Goal: Task Accomplishment & Management: Use online tool/utility

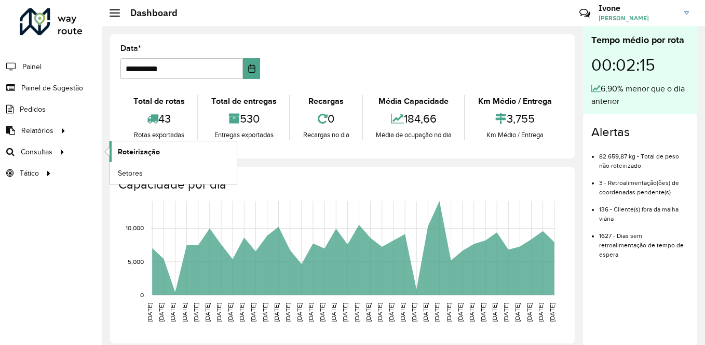
click at [126, 148] on span "Roteirização" at bounding box center [139, 151] width 42 height 11
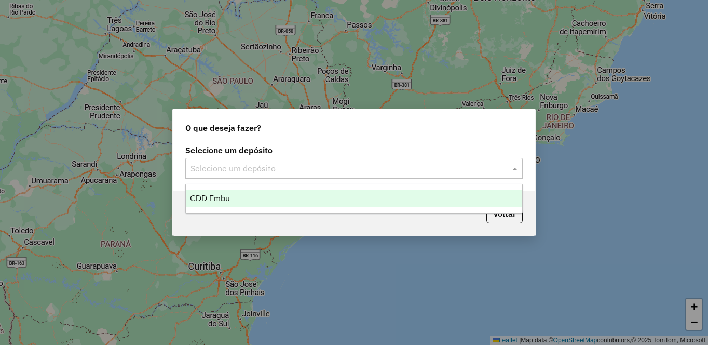
click at [252, 169] on input "text" at bounding box center [343, 168] width 306 height 12
click at [215, 198] on span "CDD Embu" at bounding box center [210, 198] width 40 height 9
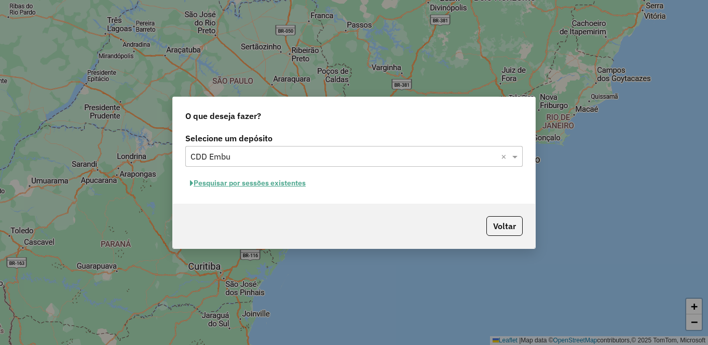
click at [235, 184] on button "Pesquisar por sessões existentes" at bounding box center [247, 183] width 125 height 16
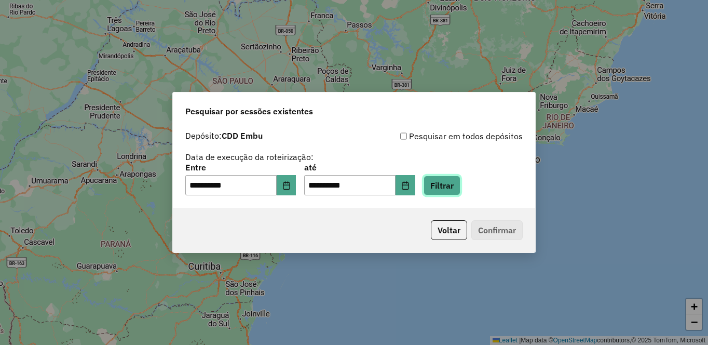
click at [460, 189] on button "Filtrar" at bounding box center [442, 185] width 37 height 20
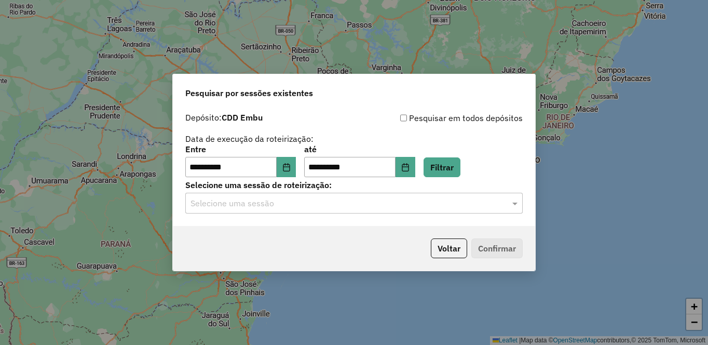
drag, startPoint x: 264, startPoint y: 203, endPoint x: 265, endPoint y: 208, distance: 5.4
click at [265, 203] on input "text" at bounding box center [343, 203] width 306 height 12
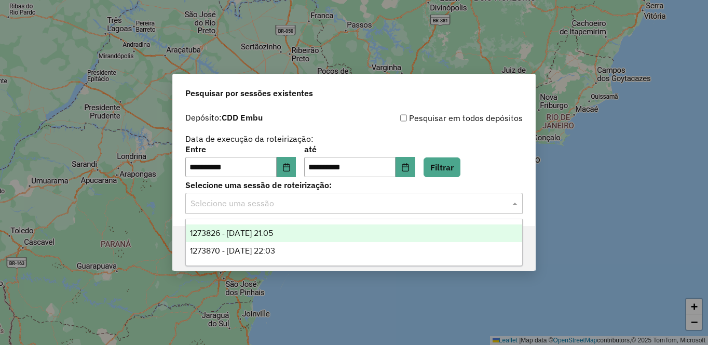
click at [235, 234] on span "1273826 - 11/09/2025 21:05" at bounding box center [231, 232] width 83 height 9
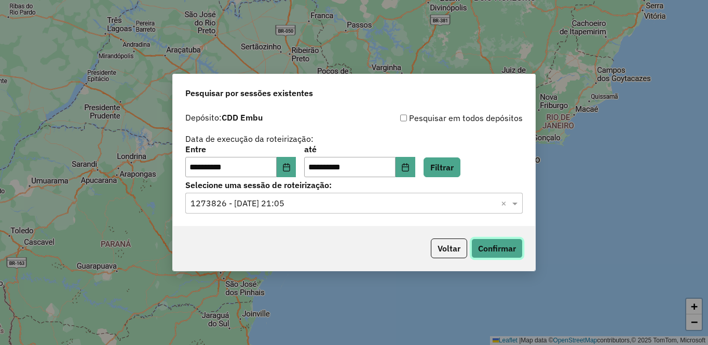
click at [507, 255] on button "Confirmar" at bounding box center [496, 248] width 51 height 20
click at [243, 198] on div "Selecione uma sessão × 1273826 - 11/09/2025 21:05 ×" at bounding box center [353, 203] width 337 height 21
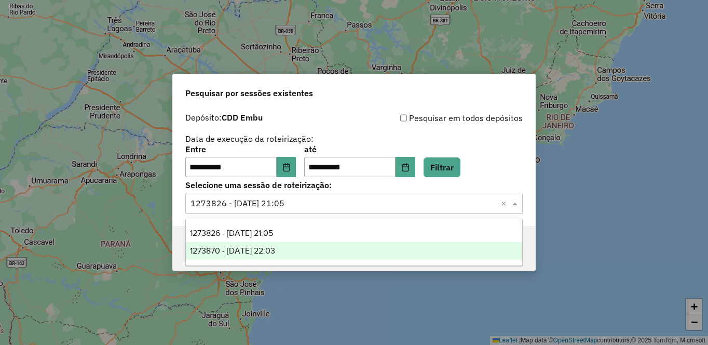
click at [275, 249] on span "1273870 - 11/09/2025 22:03" at bounding box center [232, 250] width 85 height 9
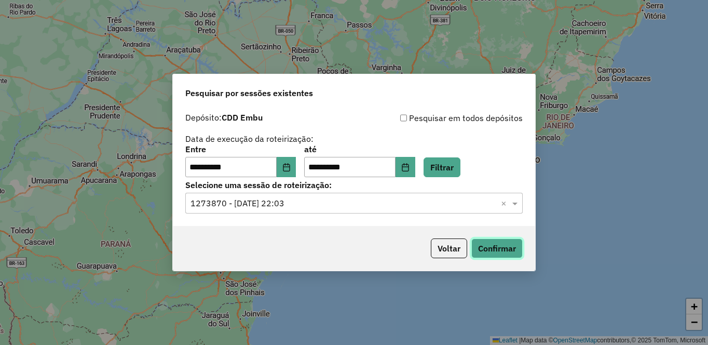
click at [508, 248] on button "Confirmar" at bounding box center [496, 248] width 51 height 20
click at [285, 205] on input "text" at bounding box center [343, 203] width 306 height 12
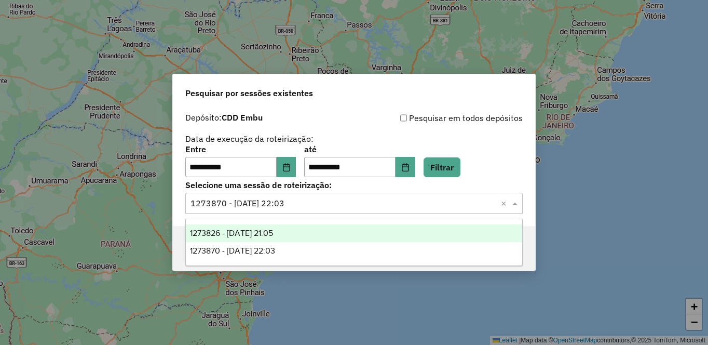
click at [273, 234] on span "1273826 - 11/09/2025 21:05" at bounding box center [231, 232] width 83 height 9
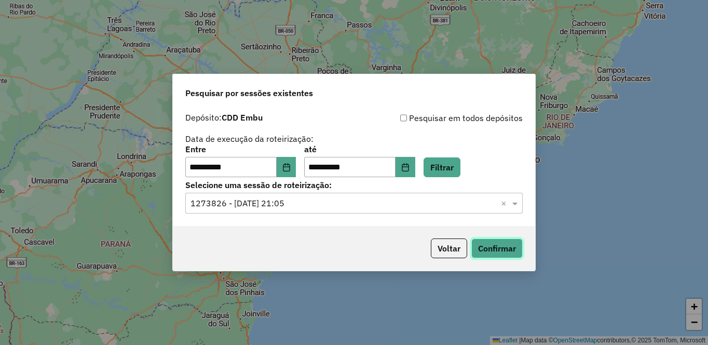
click at [498, 247] on button "Confirmar" at bounding box center [496, 248] width 51 height 20
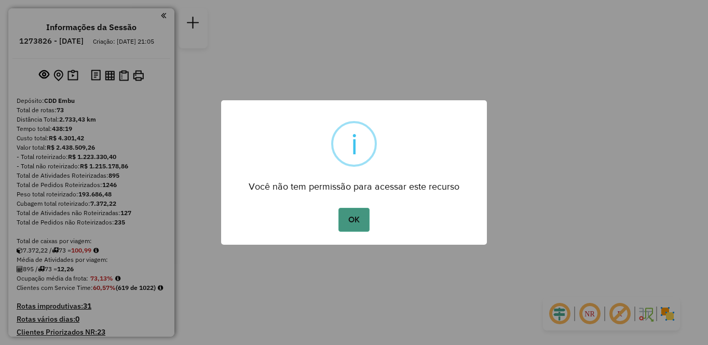
click at [346, 216] on button "OK" at bounding box center [353, 220] width 31 height 24
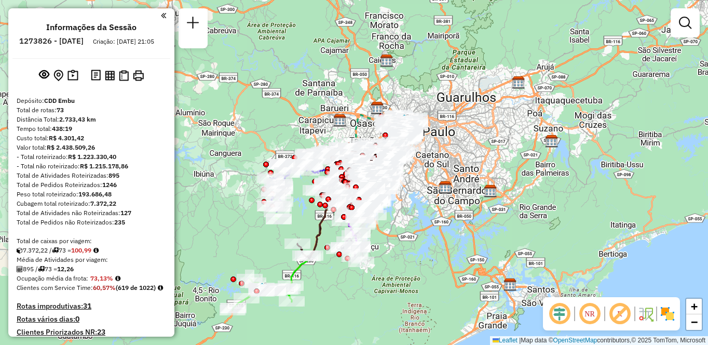
click at [666, 321] on img at bounding box center [667, 313] width 17 height 17
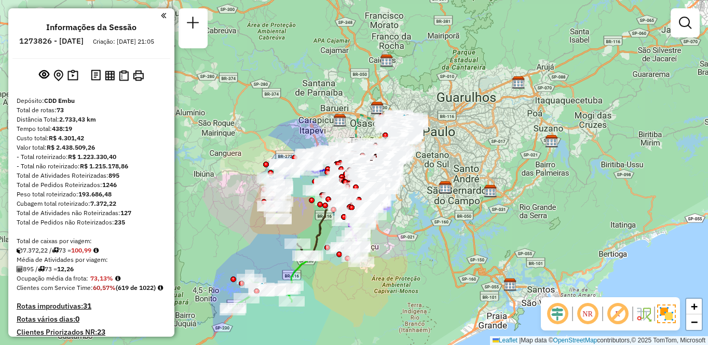
click at [621, 316] on em at bounding box center [617, 313] width 25 height 25
click at [582, 309] on em at bounding box center [587, 313] width 25 height 25
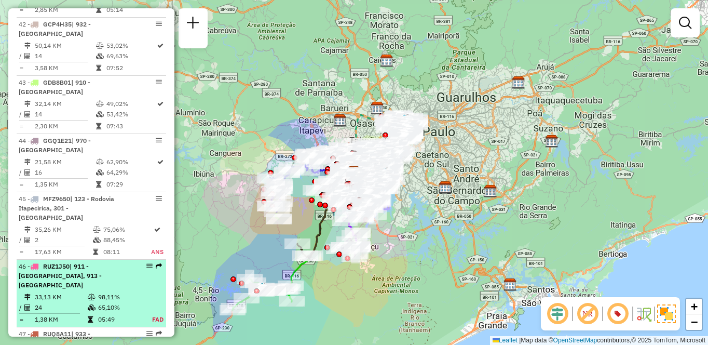
click at [96, 329] on div "47 - RUQ8A11 | 933 - Vila Santo Antonia" at bounding box center [74, 338] width 110 height 19
select select "**********"
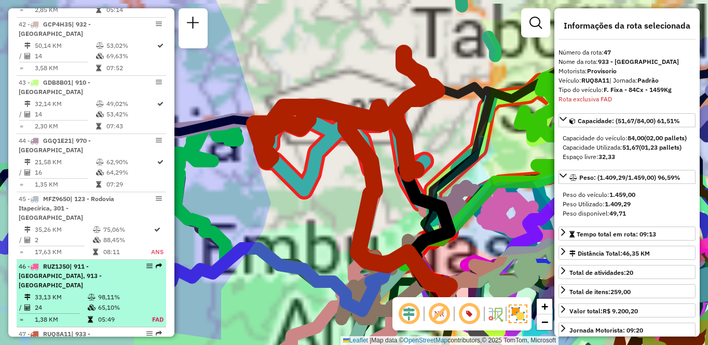
click at [93, 292] on table "33,13 KM 98,11% / 24 65,10% = 1,38 KM 05:49 FAD" at bounding box center [91, 308] width 145 height 33
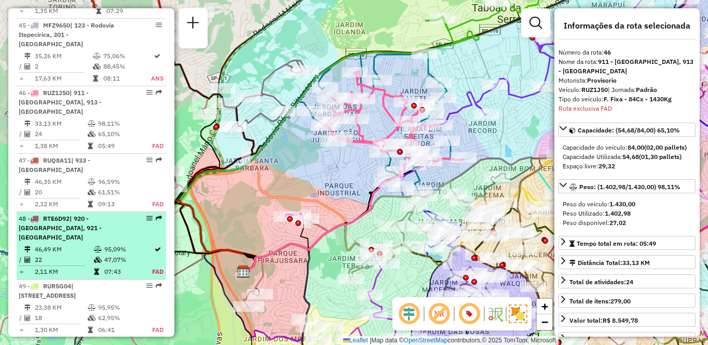
scroll to position [3088, 0]
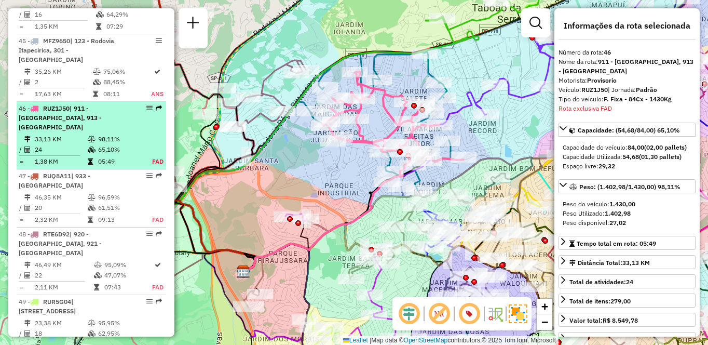
drag, startPoint x: 144, startPoint y: 9, endPoint x: 132, endPoint y: 10, distance: 11.9
drag, startPoint x: 131, startPoint y: 12, endPoint x: 144, endPoint y: 11, distance: 13.1
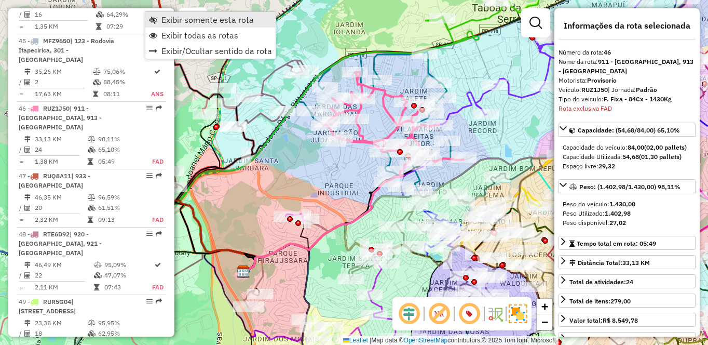
click at [160, 18] on link "Exibir somente esta rota" at bounding box center [210, 20] width 130 height 16
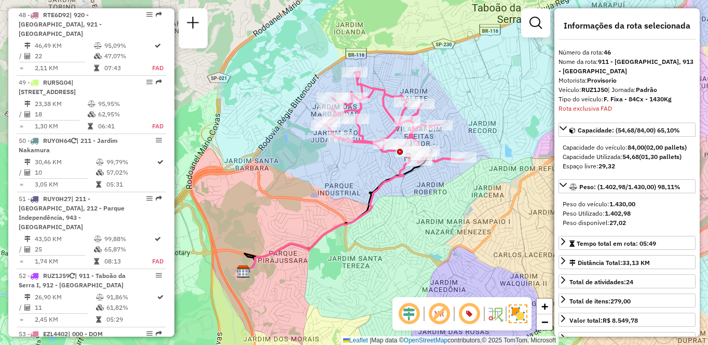
scroll to position [4423, 0]
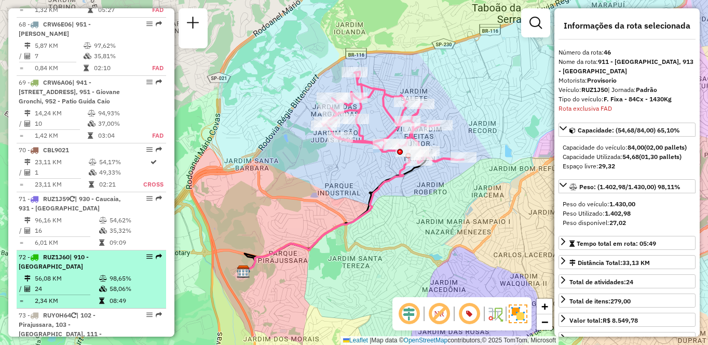
click at [80, 273] on td "56,08 KM" at bounding box center [66, 278] width 64 height 10
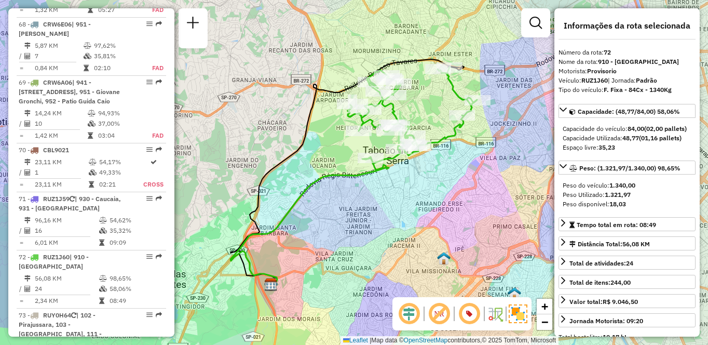
scroll to position [3307, 0]
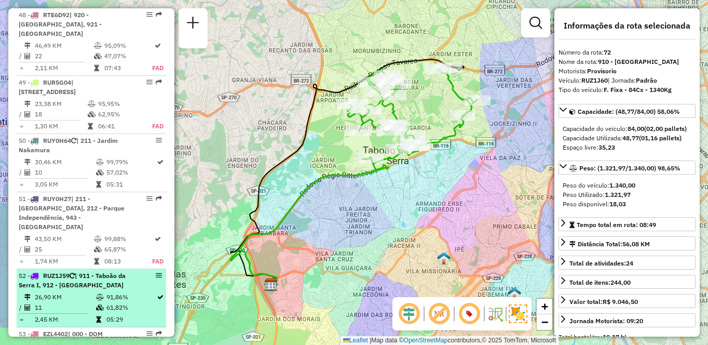
click at [107, 302] on td "61,82%" at bounding box center [131, 307] width 50 height 10
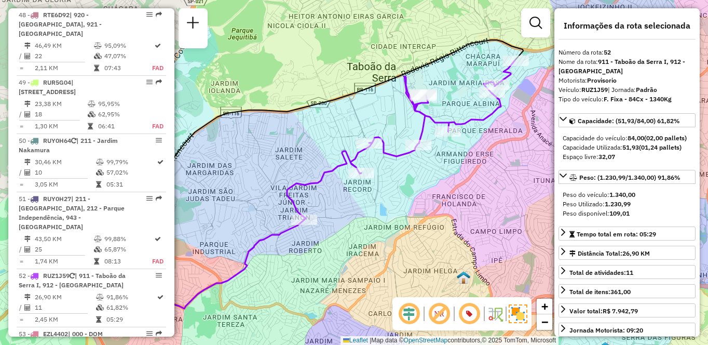
drag, startPoint x: 267, startPoint y: 165, endPoint x: 203, endPoint y: 179, distance: 65.3
click at [203, 179] on div "Janela de atendimento Grade de atendimento Capacidade Transportadoras Veículos …" at bounding box center [354, 172] width 708 height 345
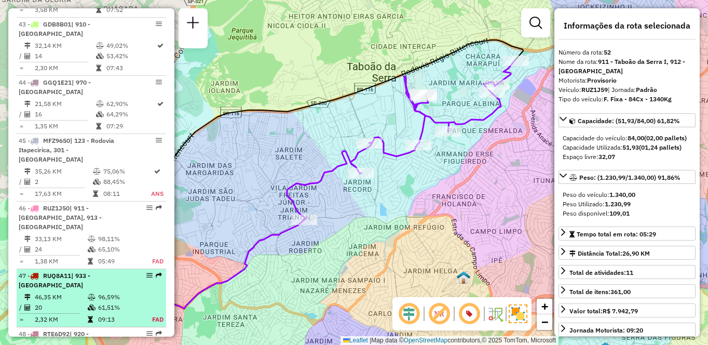
click at [111, 302] on td "61,51%" at bounding box center [119, 307] width 43 height 10
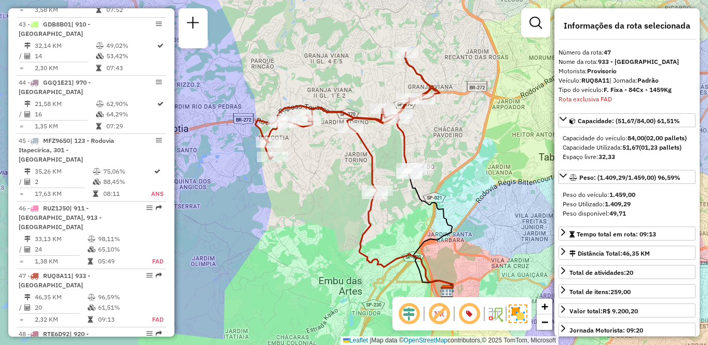
scroll to position [3146, 0]
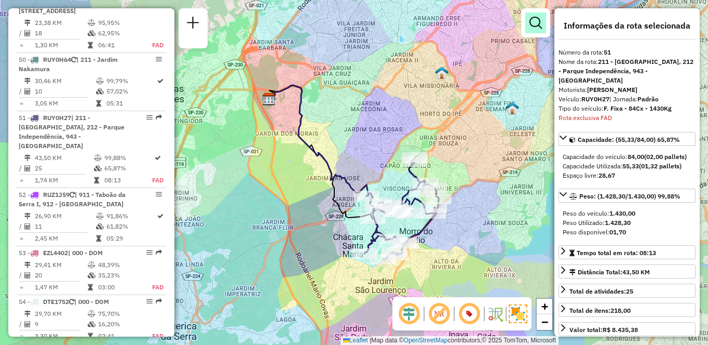
scroll to position [3047, 0]
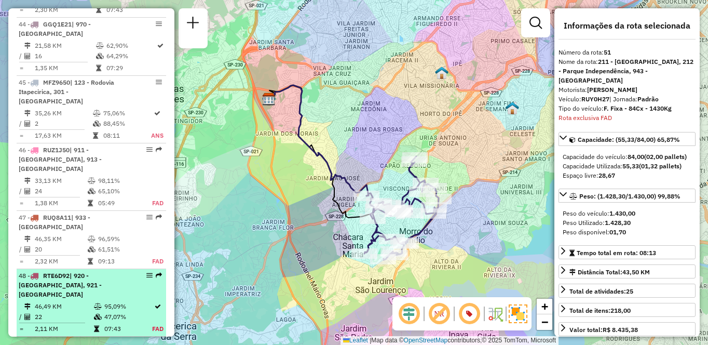
click at [89, 323] on td "2,11 KM" at bounding box center [63, 328] width 59 height 10
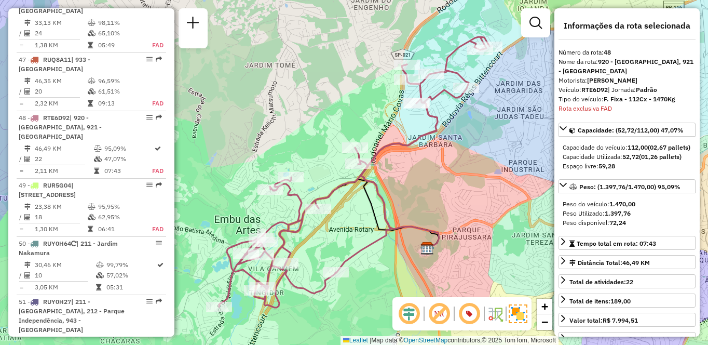
scroll to position [4481, 0]
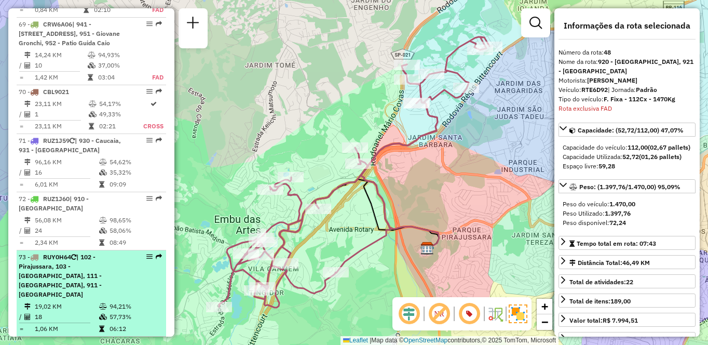
click at [75, 253] on span "| 102 - Pirajussara, 103 - [GEOGRAPHIC_DATA], 111 - [GEOGRAPHIC_DATA], 911 - [G…" at bounding box center [60, 275] width 83 height 45
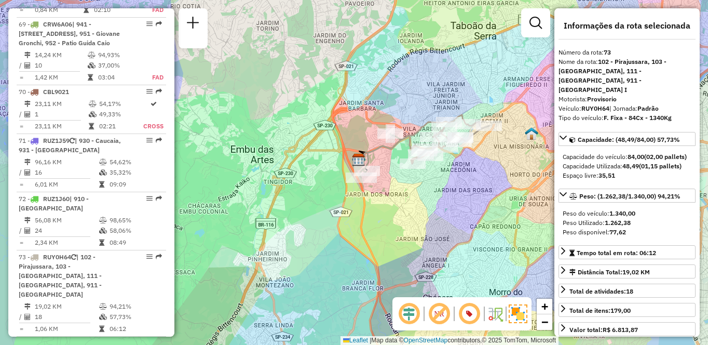
scroll to position [1758, 0]
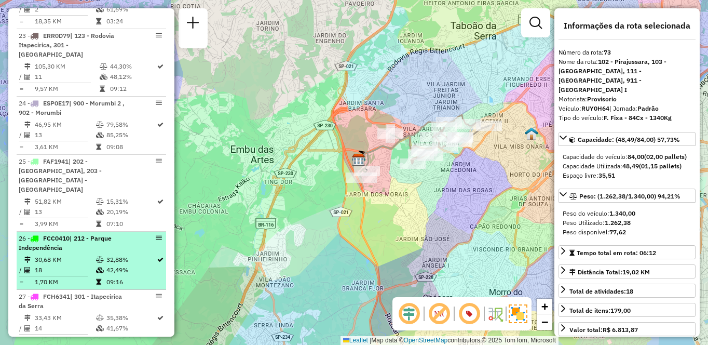
click at [60, 254] on td "30,68 KM" at bounding box center [64, 259] width 61 height 10
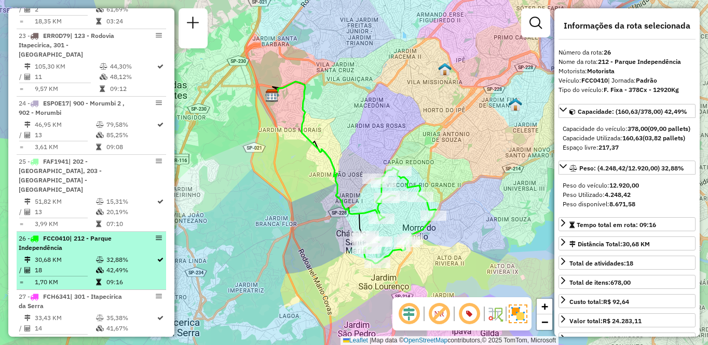
click at [26, 256] on icon at bounding box center [27, 259] width 6 height 6
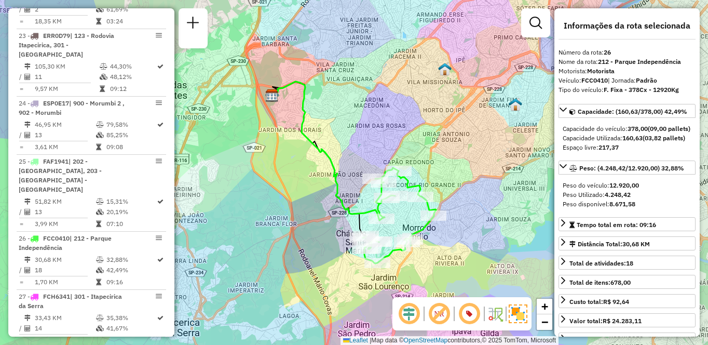
scroll to position [975, 0]
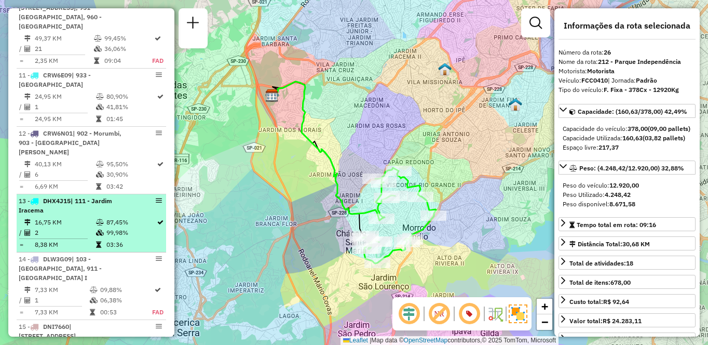
click at [51, 217] on td "16,75 KM" at bounding box center [64, 222] width 61 height 10
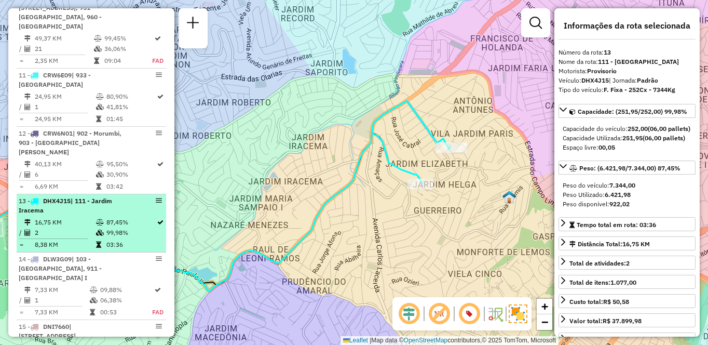
click at [79, 217] on td "16,75 KM" at bounding box center [64, 222] width 61 height 10
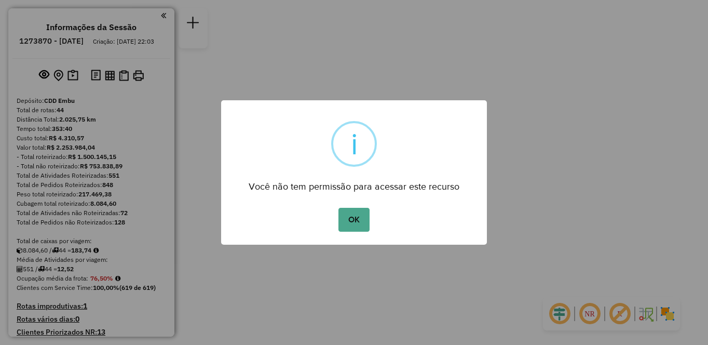
click at [398, 251] on div "× i Você não tem permissão para acessar este recurso OK No Cancel" at bounding box center [354, 172] width 708 height 345
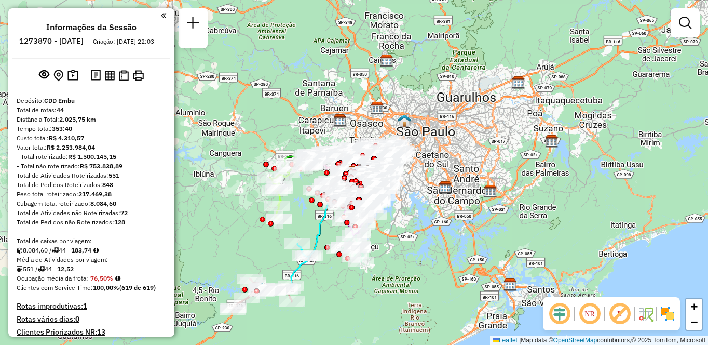
click at [675, 315] on img at bounding box center [667, 313] width 17 height 17
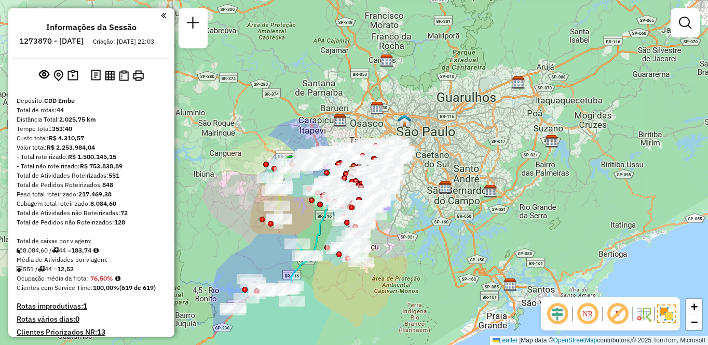
click at [614, 314] on em at bounding box center [617, 313] width 25 height 25
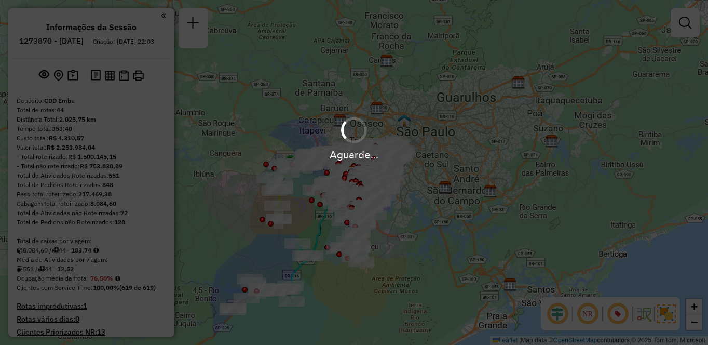
click at [584, 315] on div "Aguarde..." at bounding box center [354, 172] width 708 height 345
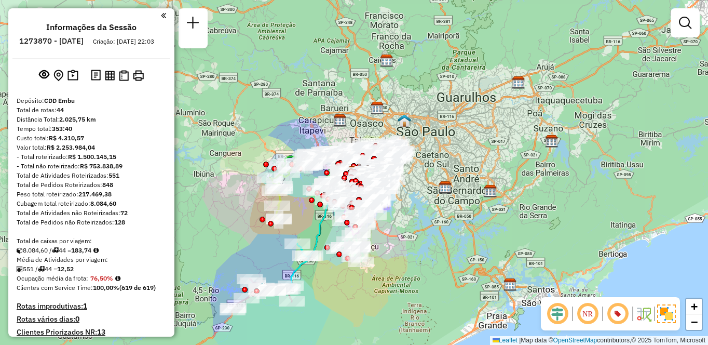
scroll to position [1005, 0]
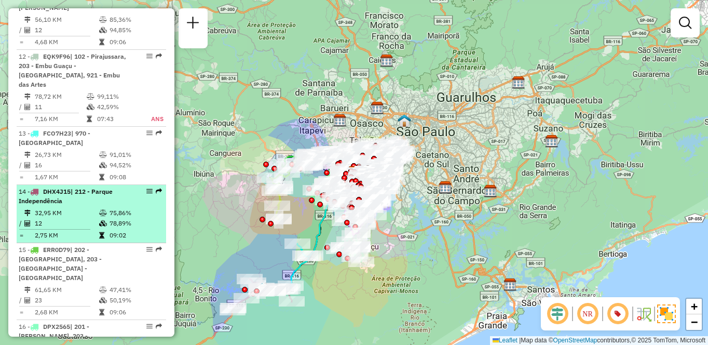
select select "**********"
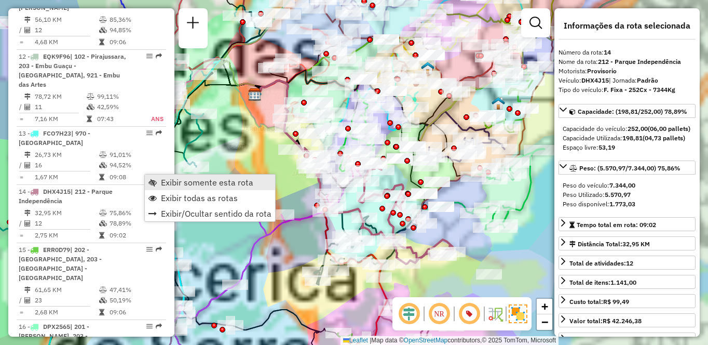
click at [168, 178] on span "Exibir somente esta rota" at bounding box center [207, 182] width 92 height 8
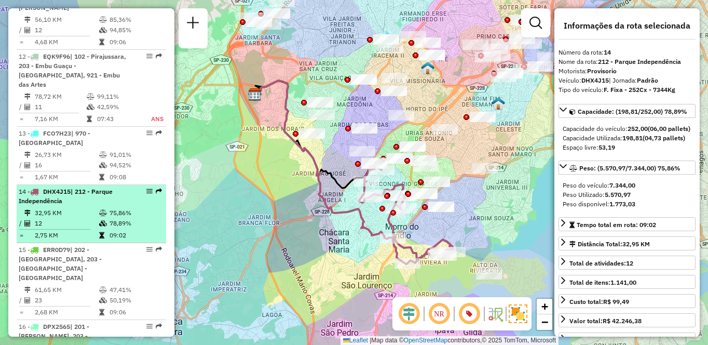
click at [119, 218] on td "78,89%" at bounding box center [135, 223] width 52 height 10
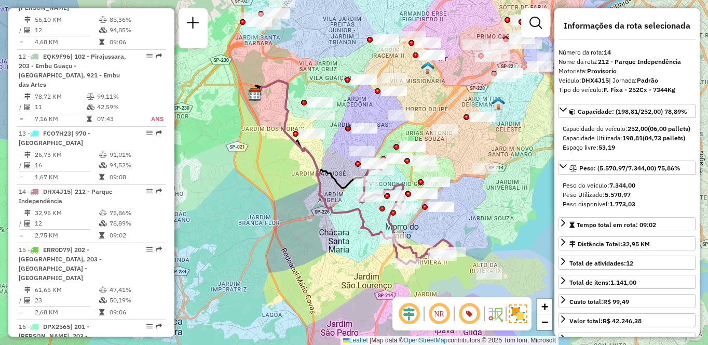
click at [466, 314] on em at bounding box center [469, 313] width 25 height 25
click at [436, 314] on em at bounding box center [439, 313] width 25 height 25
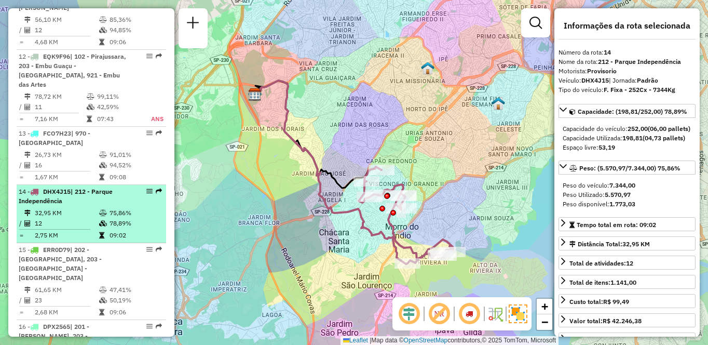
click at [88, 208] on td "32,95 KM" at bounding box center [66, 213] width 64 height 10
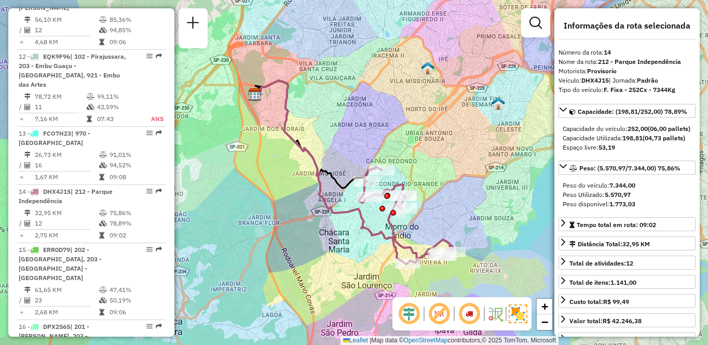
click at [436, 319] on em at bounding box center [439, 313] width 25 height 25
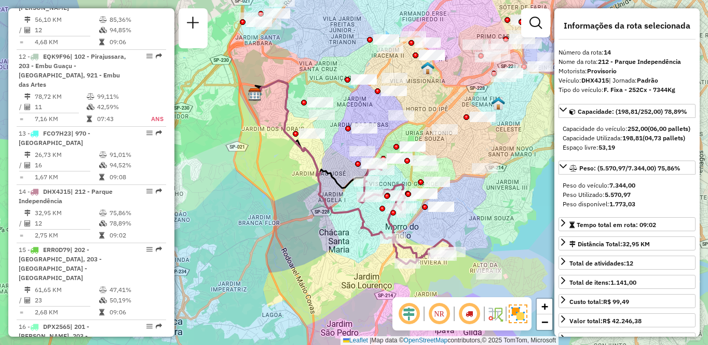
click at [436, 319] on em at bounding box center [439, 313] width 25 height 25
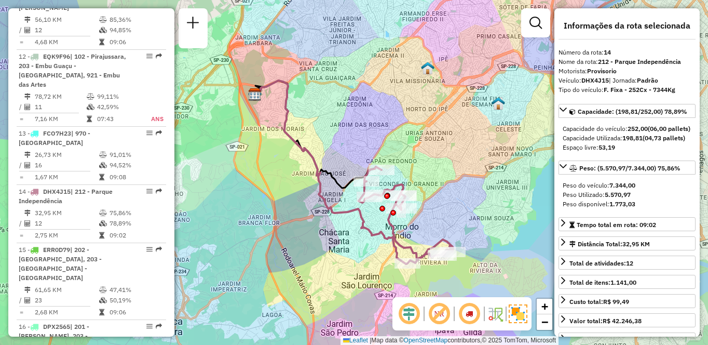
click at [464, 316] on em at bounding box center [469, 313] width 25 height 25
click at [470, 317] on em at bounding box center [469, 313] width 25 height 25
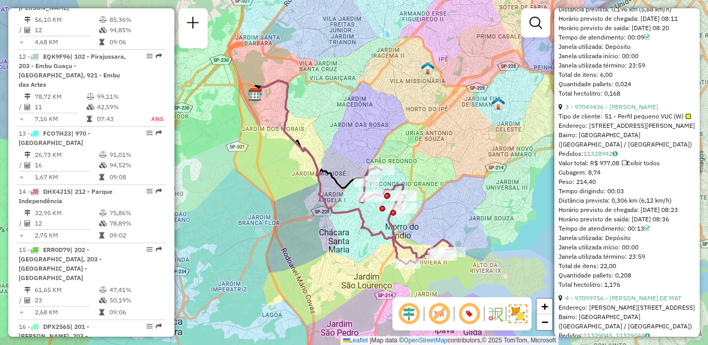
scroll to position [714, 0]
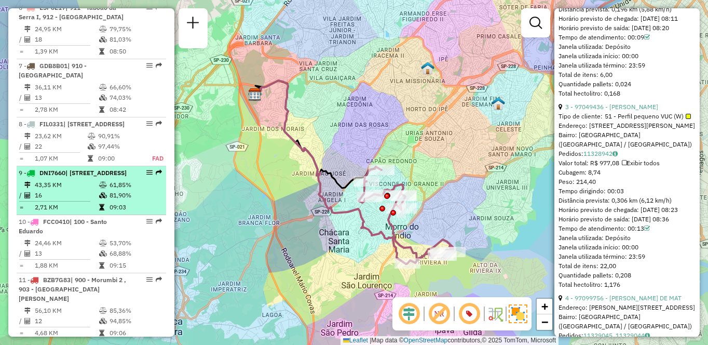
click at [120, 171] on div "9 - DNI7660 | 941 - Jardim São Luiz, 942 - Jardim Copacabana" at bounding box center [74, 172] width 110 height 9
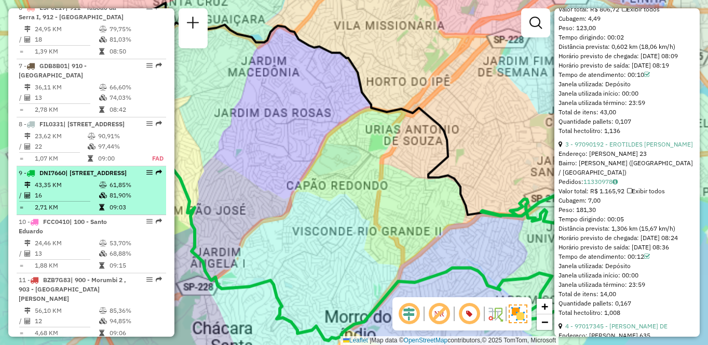
scroll to position [689, 0]
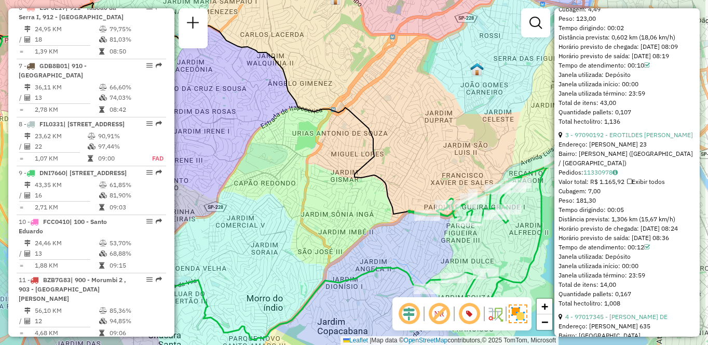
drag, startPoint x: 358, startPoint y: 167, endPoint x: 284, endPoint y: 166, distance: 74.2
click at [284, 166] on div "Janela de atendimento Grade de atendimento Capacidade Transportadoras Veículos …" at bounding box center [354, 172] width 708 height 345
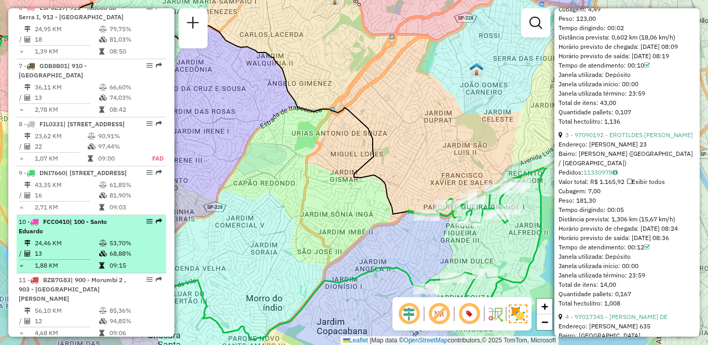
click at [100, 245] on icon at bounding box center [103, 243] width 8 height 6
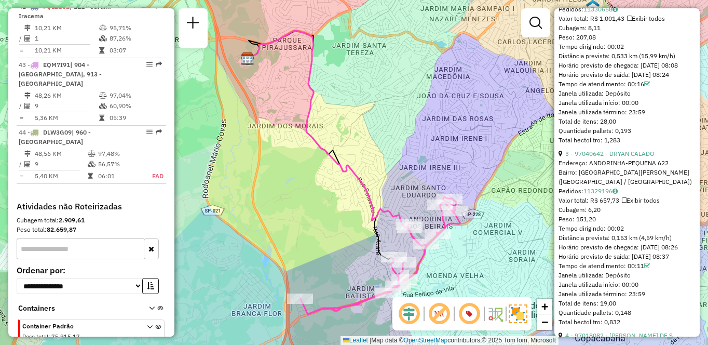
scroll to position [821, 0]
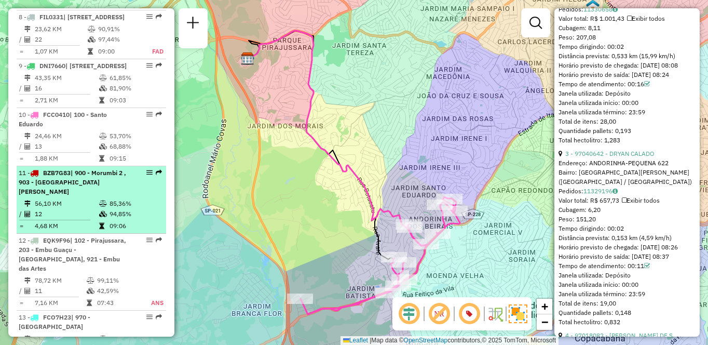
click at [63, 219] on td at bounding box center [59, 220] width 80 height 2
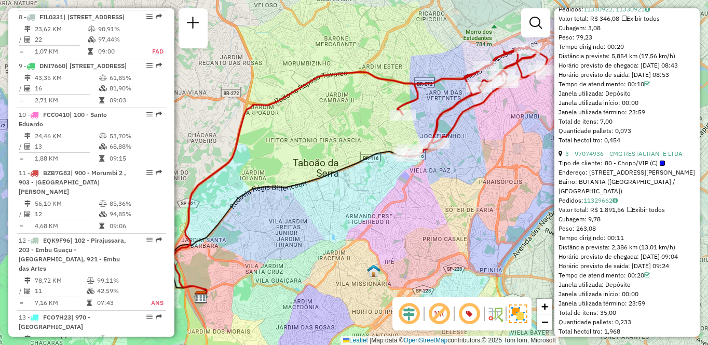
scroll to position [1412, 0]
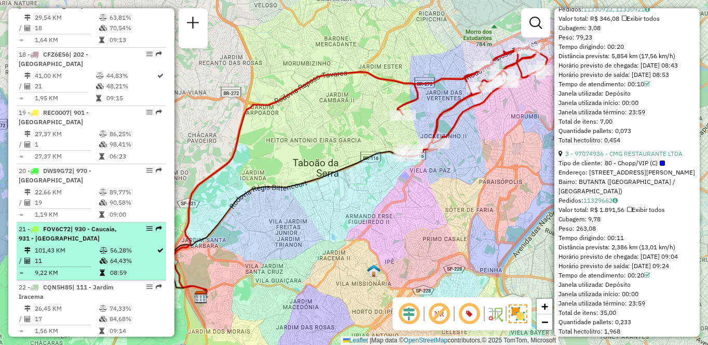
click at [76, 224] on div "21 - FOV6C72 | 930 - Caucaia, 931 - Centro de Cotia" at bounding box center [74, 233] width 110 height 19
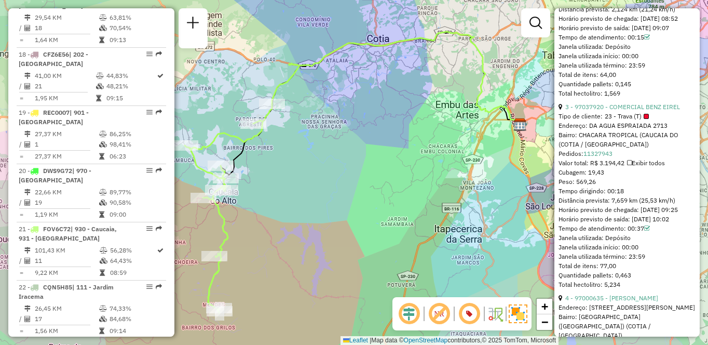
scroll to position [1063, 0]
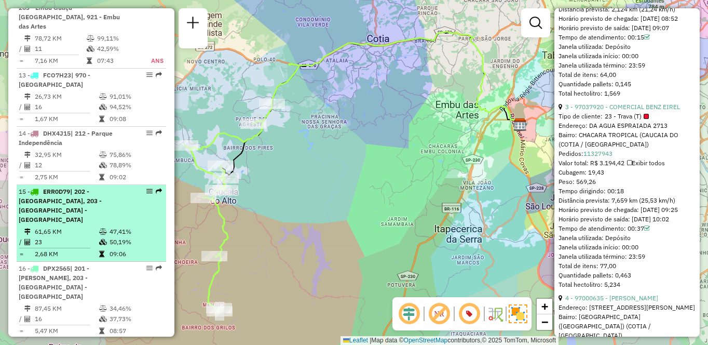
click at [84, 187] on span "| 202 - [GEOGRAPHIC_DATA], 203 - [GEOGRAPHIC_DATA] - [GEOGRAPHIC_DATA]" at bounding box center [60, 205] width 83 height 36
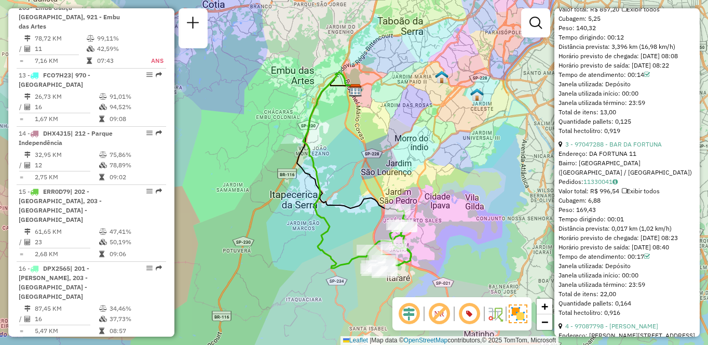
scroll to position [1761, 0]
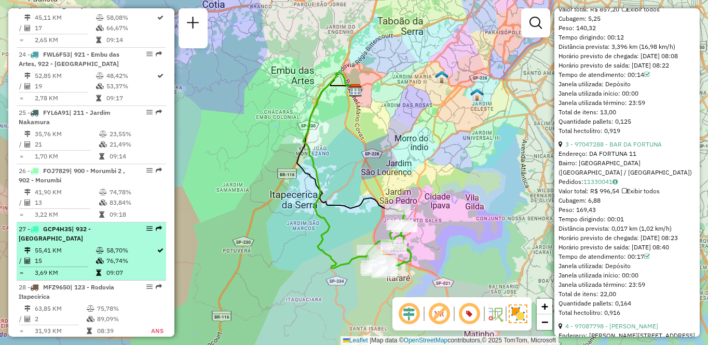
click at [105, 222] on li "27 - GCP4H35 | 932 - Jardim Passárgada 55,41 KM 58,70% / 15 76,74% = 3,69 KM 09…" at bounding box center [91, 251] width 149 height 58
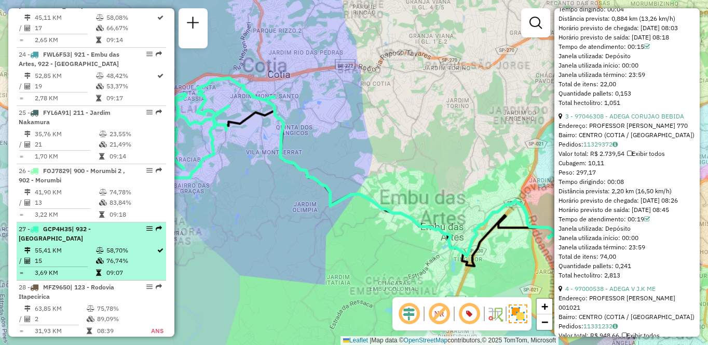
scroll to position [680, 0]
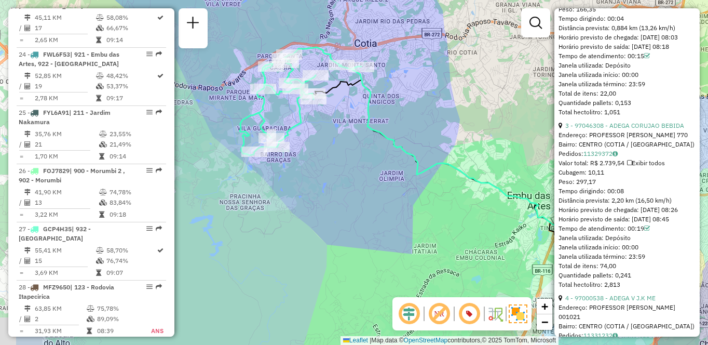
drag, startPoint x: 269, startPoint y: 205, endPoint x: 361, endPoint y: 171, distance: 97.9
click at [361, 171] on div "Janela de atendimento Grade de atendimento Capacidade Transportadoras Veículos …" at bounding box center [354, 172] width 708 height 345
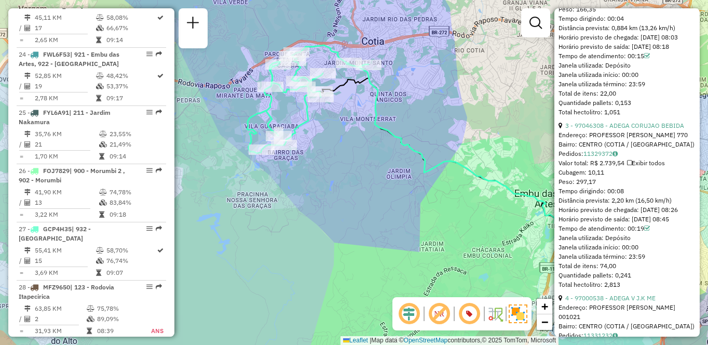
scroll to position [1237, 0]
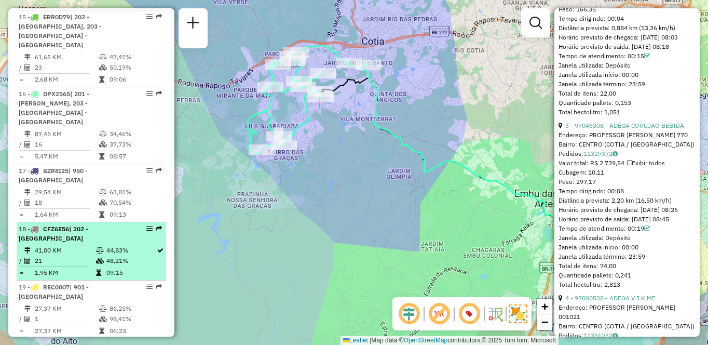
click at [124, 222] on li "18 - CFZ6E56 | 202 - Jardim Aracati 41,00 KM 44,83% / 21 48,21% = 1,95 KM 09:15" at bounding box center [91, 251] width 149 height 58
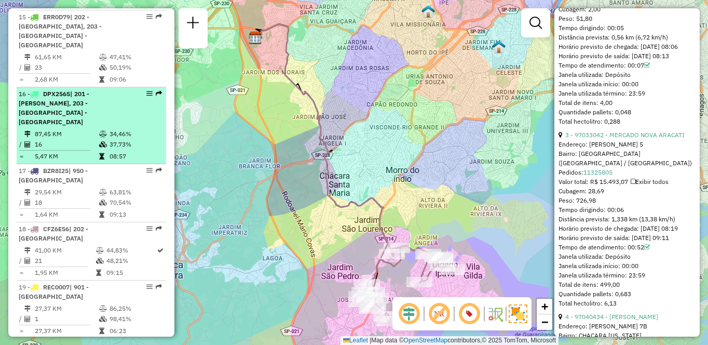
click at [64, 89] on div "16 - DPX2565 | 201 - Embu Guaçu, 203 - Embu Guaçu - Itararé" at bounding box center [74, 107] width 110 height 37
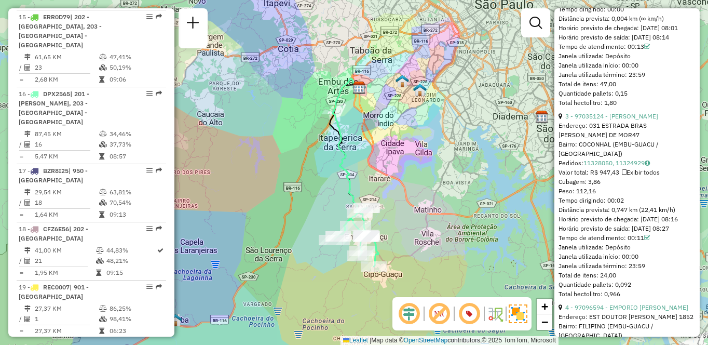
scroll to position [1877, 0]
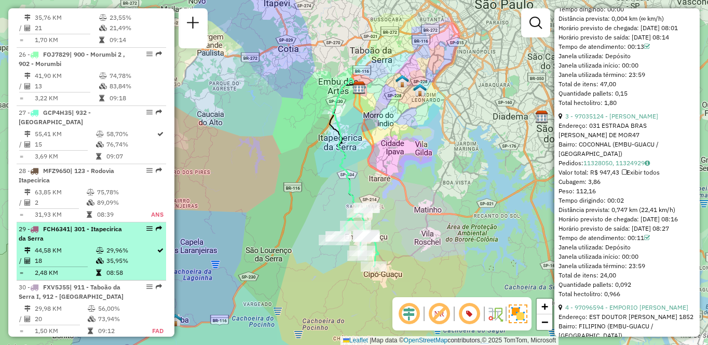
click at [64, 267] on td "2,48 KM" at bounding box center [64, 272] width 61 height 10
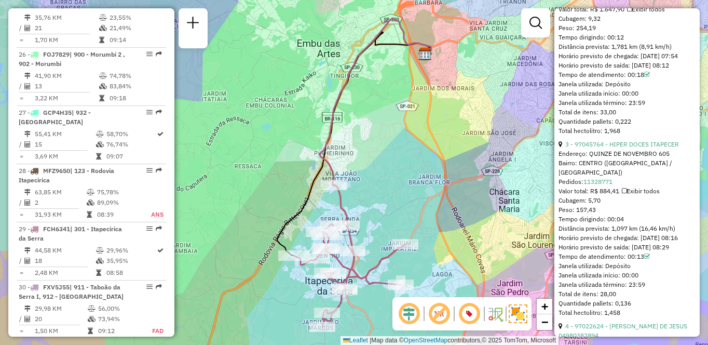
scroll to position [258, 0]
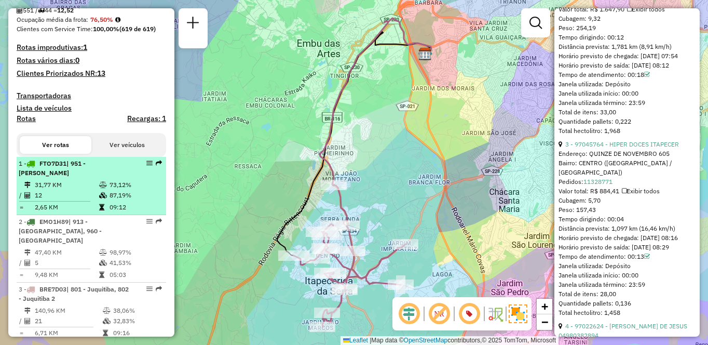
click at [54, 190] on td "31,77 KM" at bounding box center [66, 185] width 64 height 10
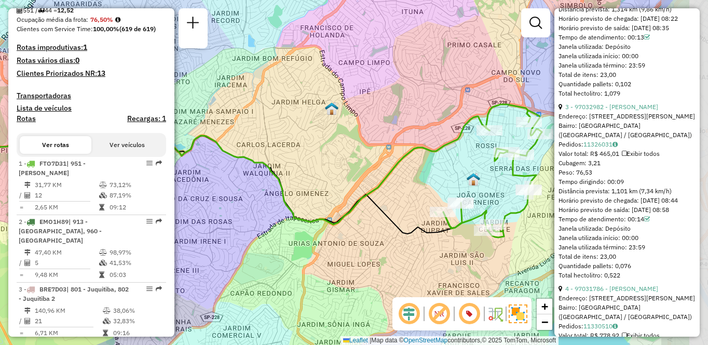
drag, startPoint x: 402, startPoint y: 171, endPoint x: 304, endPoint y: 169, distance: 98.1
click at [304, 169] on div "Janela de atendimento Grade de atendimento Capacidade Transportadoras Veículos …" at bounding box center [354, 172] width 708 height 345
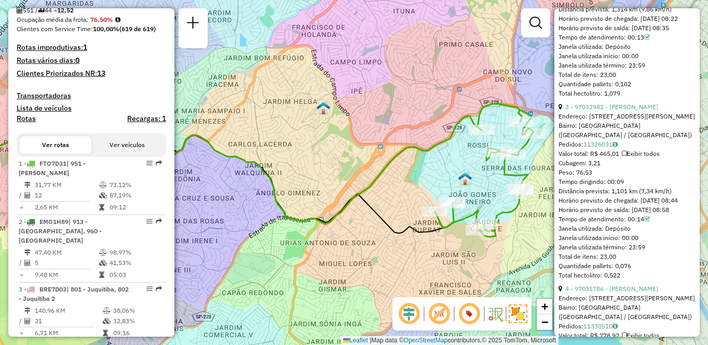
scroll to position [947, 0]
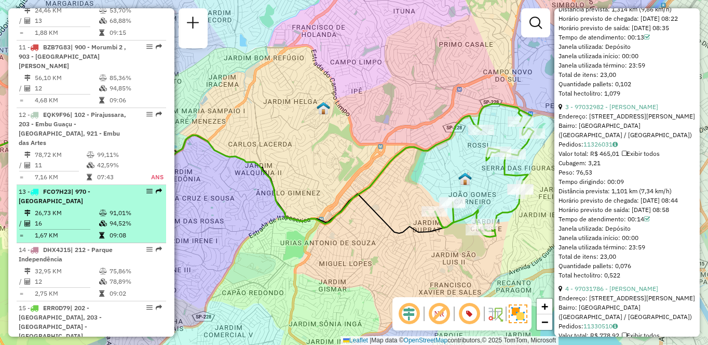
click at [105, 187] on div "13 - FCO7H23 | 970 - Jardim Alvorada" at bounding box center [74, 196] width 110 height 19
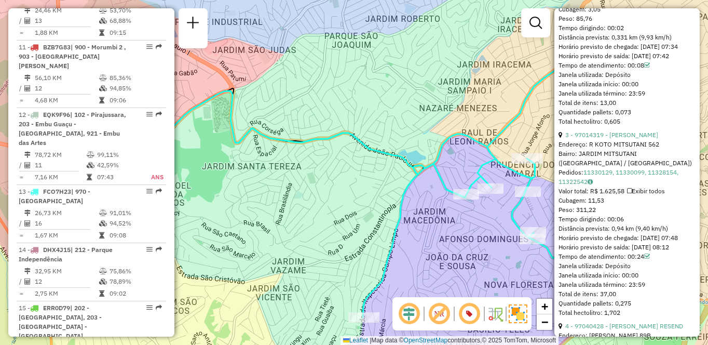
scroll to position [705, 0]
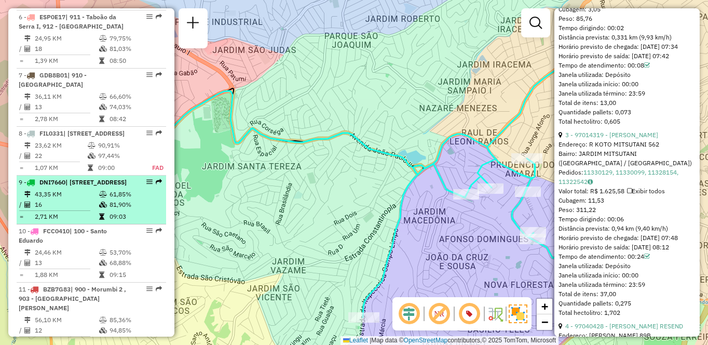
click at [46, 188] on li "9 - DNI7660 | 941 - Jardim São Luiz, 942 - Jardim Copacabana 43,35 KM 61,85% / …" at bounding box center [91, 199] width 149 height 49
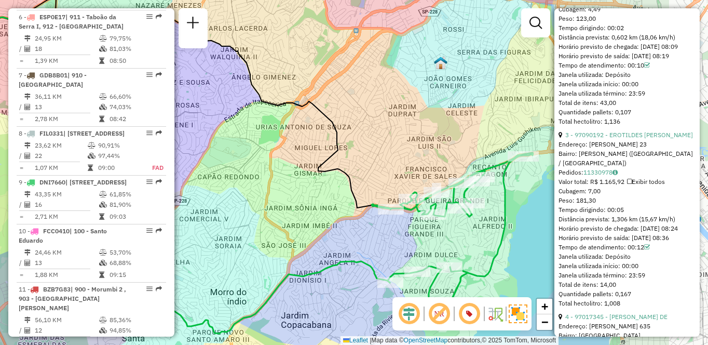
drag, startPoint x: 378, startPoint y: 230, endPoint x: 268, endPoint y: 223, distance: 110.3
click at [268, 223] on div "Janela de atendimento Grade de atendimento Capacidade Transportadoras Veículos …" at bounding box center [354, 172] width 708 height 345
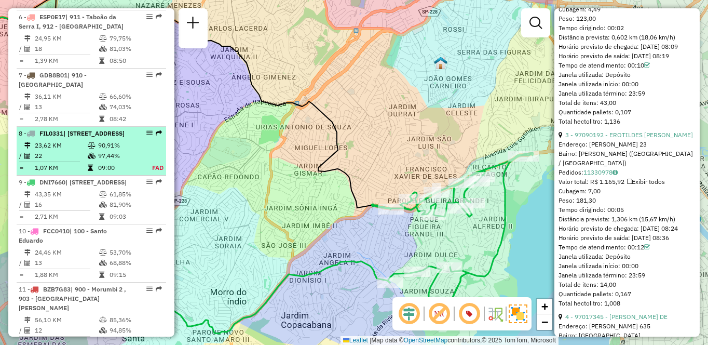
click at [126, 129] on div "8 - FIL0331 | 101 - Jardim Taima, 102 - Pirajussara, 103 - Vila Regina" at bounding box center [91, 133] width 145 height 9
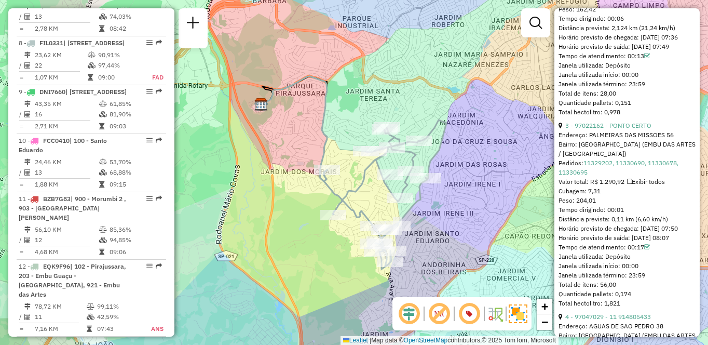
scroll to position [2293, 0]
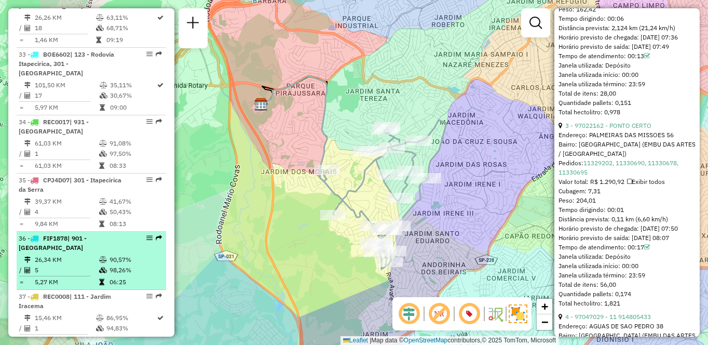
click at [132, 235] on div at bounding box center [146, 238] width 31 height 6
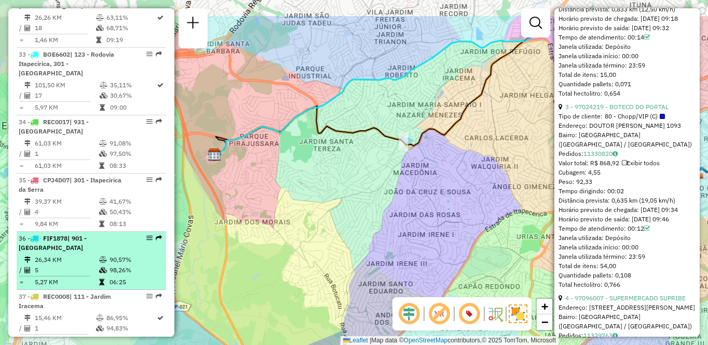
scroll to position [680, 0]
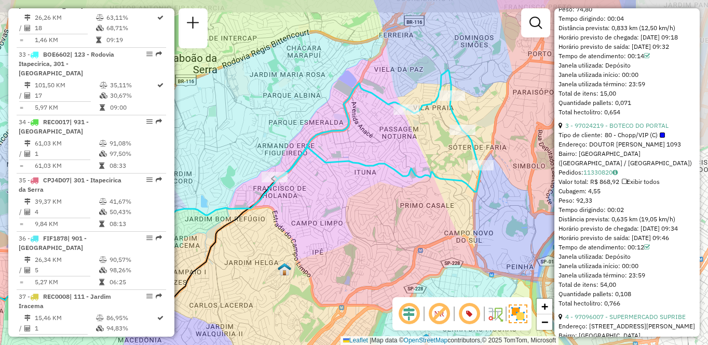
drag, startPoint x: 476, startPoint y: 170, endPoint x: 311, endPoint y: 197, distance: 167.3
click at [311, 197] on div "Janela de atendimento Grade de atendimento Capacidade Transportadoras Veículos …" at bounding box center [354, 172] width 708 height 345
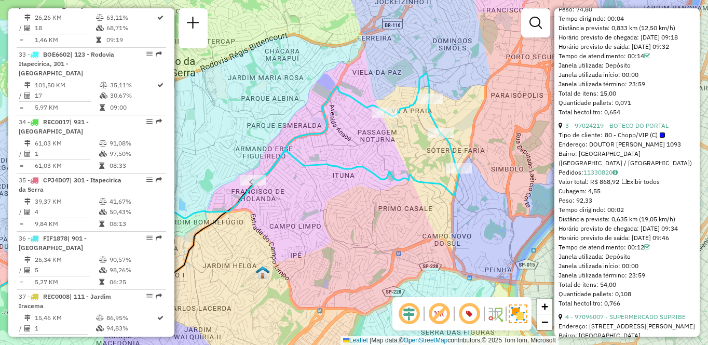
scroll to position [1528, 0]
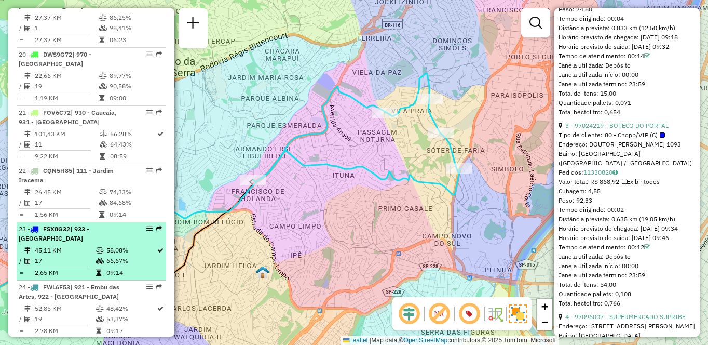
click at [59, 255] on td "17" at bounding box center [64, 260] width 61 height 10
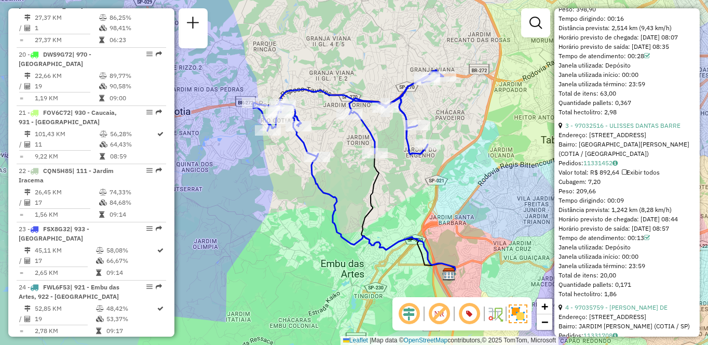
click at [442, 1] on div "Janela de atendimento Grade de atendimento Capacidade Transportadoras Veículos …" at bounding box center [354, 172] width 708 height 345
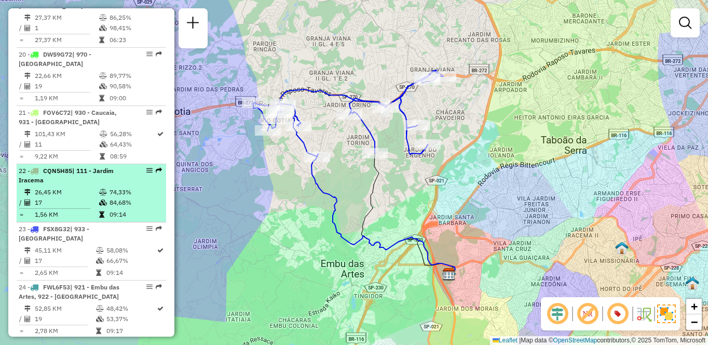
click at [77, 197] on td "17" at bounding box center [66, 202] width 64 height 10
select select "**********"
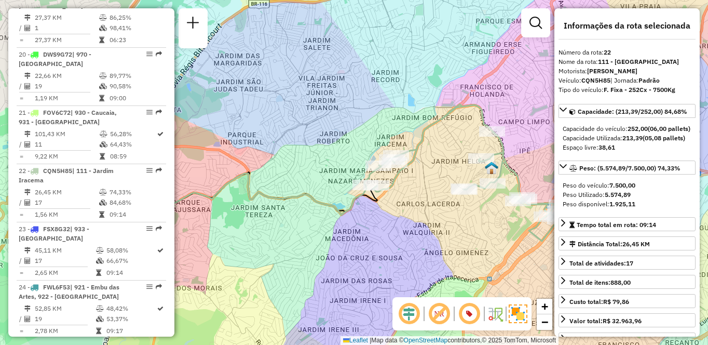
scroll to position [1179, 0]
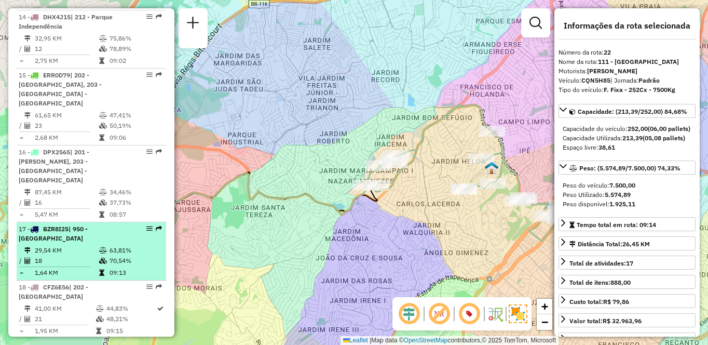
click at [25, 245] on td at bounding box center [29, 250] width 10 height 10
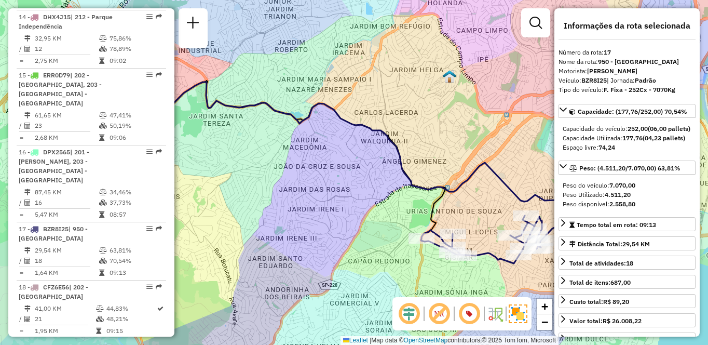
scroll to position [1702, 0]
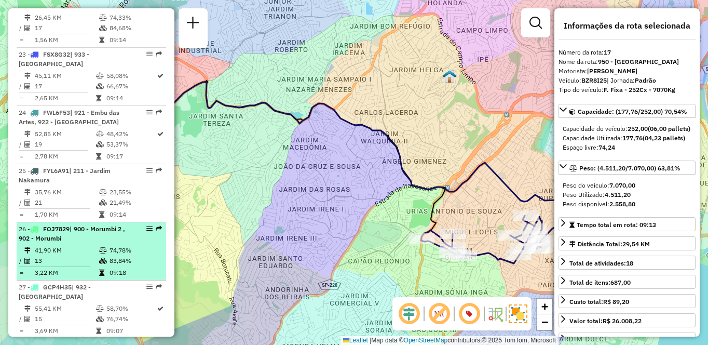
click at [109, 222] on li "26 - FOJ7829 | 900 - Morumbi 2 , 902 - Morumbi 41,90 KM 74,78% / 13 83,84% = 3,…" at bounding box center [91, 251] width 149 height 58
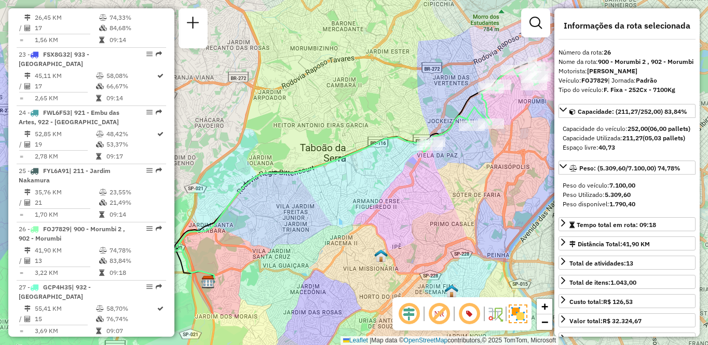
scroll to position [1993, 0]
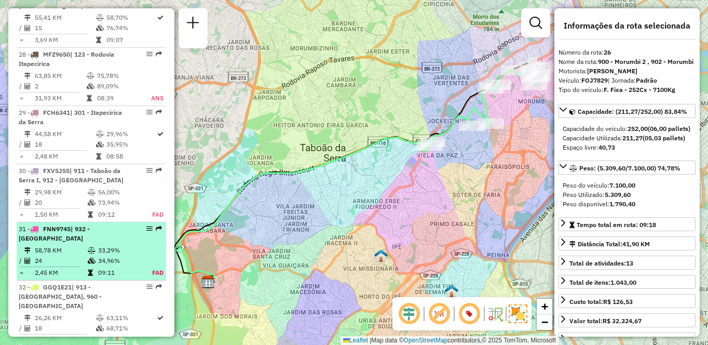
click at [59, 267] on td "2,45 KM" at bounding box center [60, 272] width 53 height 10
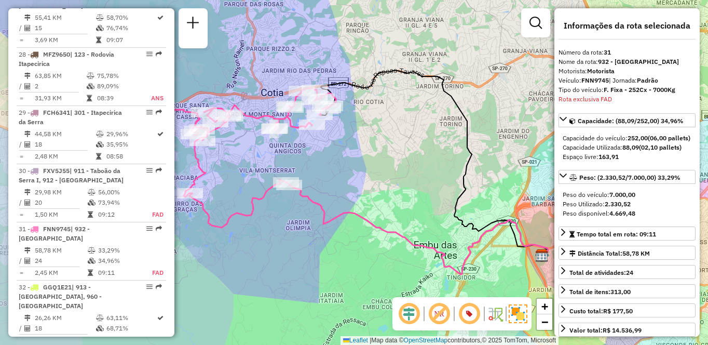
scroll to position [2151, 0]
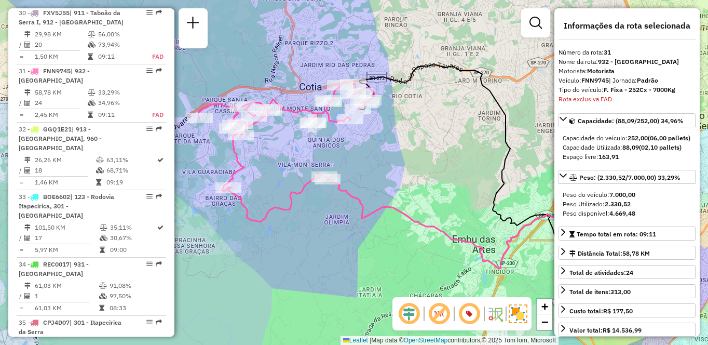
drag, startPoint x: 365, startPoint y: 170, endPoint x: 407, endPoint y: 74, distance: 105.1
click at [407, 164] on div "Janela de atendimento Grade de atendimento Capacidade Transportadoras Veículos …" at bounding box center [354, 172] width 708 height 345
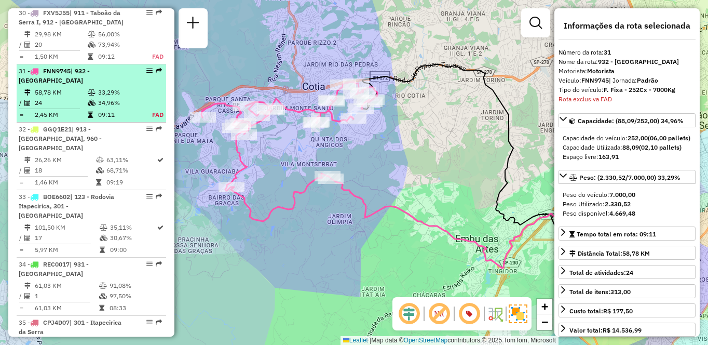
click at [89, 98] on td at bounding box center [92, 103] width 10 height 10
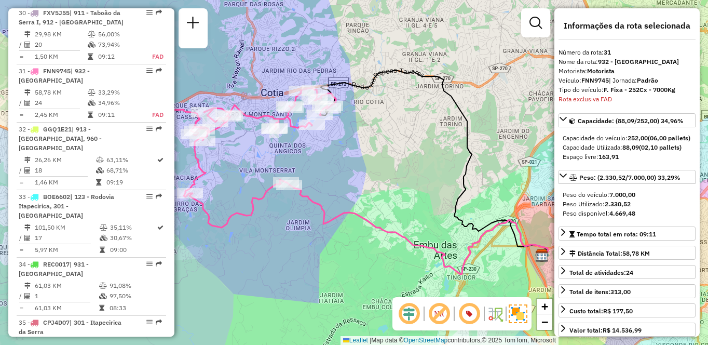
scroll to position [1761, 0]
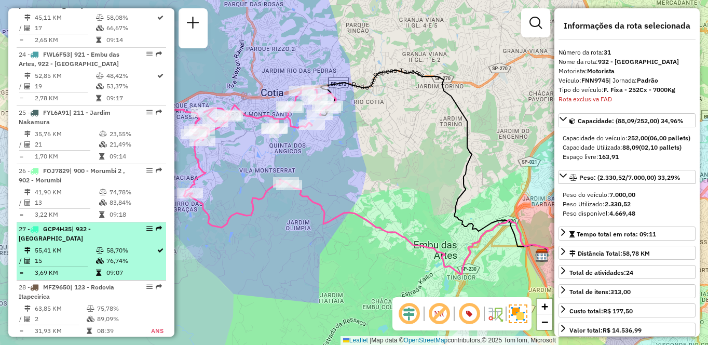
click at [108, 245] on td "58,70%" at bounding box center [131, 250] width 50 height 10
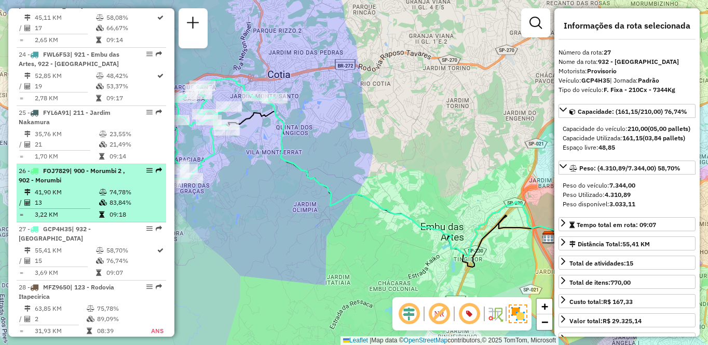
click at [70, 197] on td "13" at bounding box center [66, 202] width 64 height 10
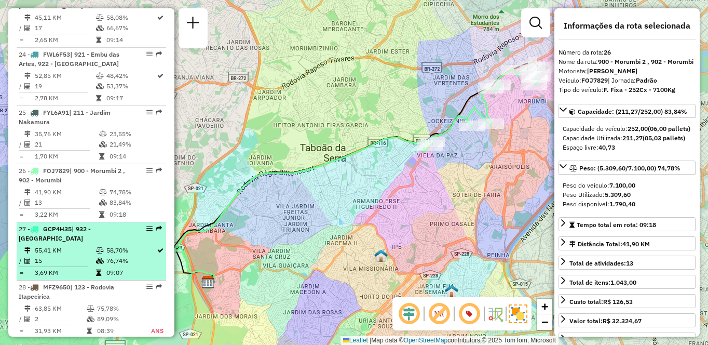
click at [70, 255] on td "15" at bounding box center [64, 260] width 61 height 10
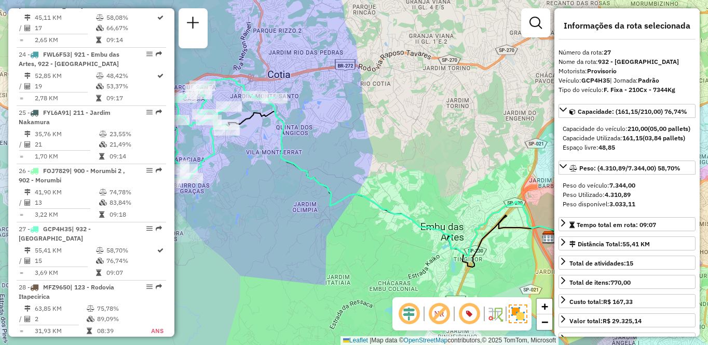
scroll to position [530, 0]
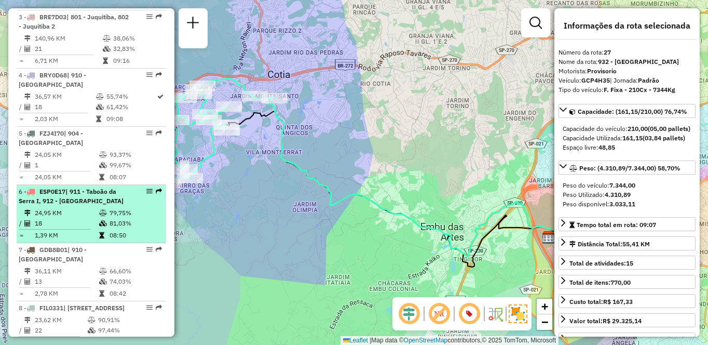
click at [65, 187] on span "| 911 - Taboão da Serra I, 912 - [GEOGRAPHIC_DATA]" at bounding box center [71, 195] width 105 height 17
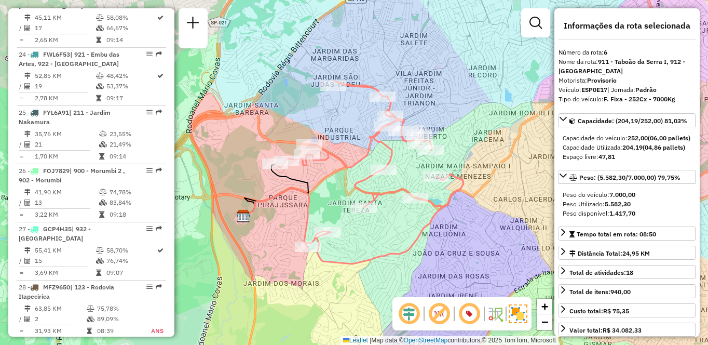
scroll to position [589, 0]
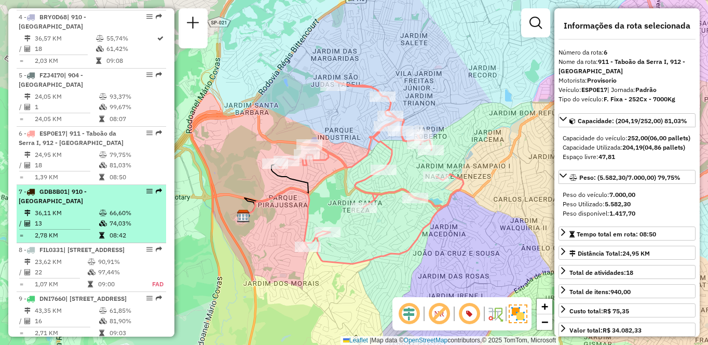
click at [62, 218] on td "13" at bounding box center [66, 223] width 64 height 10
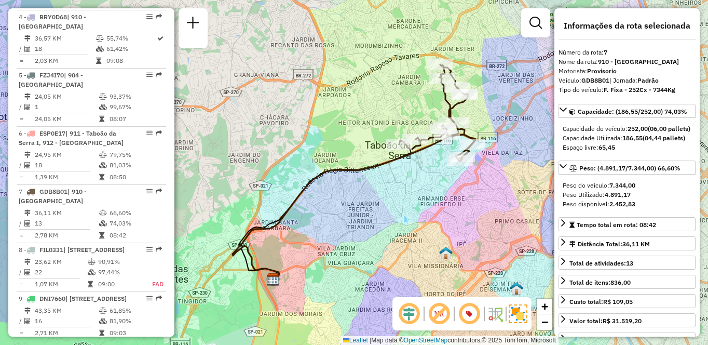
scroll to position [1586, 0]
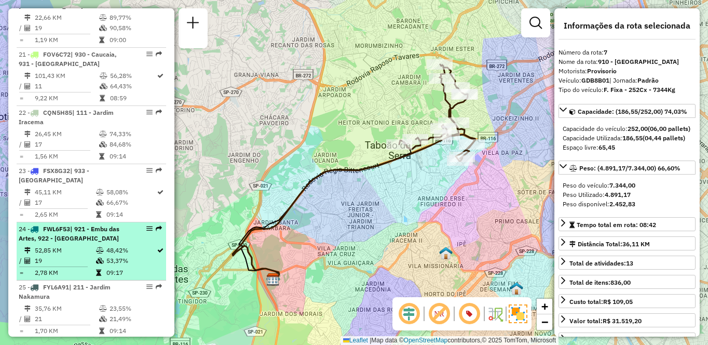
click at [35, 255] on td "19" at bounding box center [64, 260] width 61 height 10
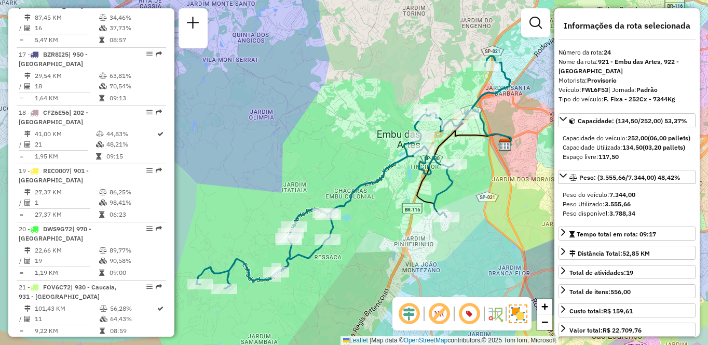
scroll to position [2051, 0]
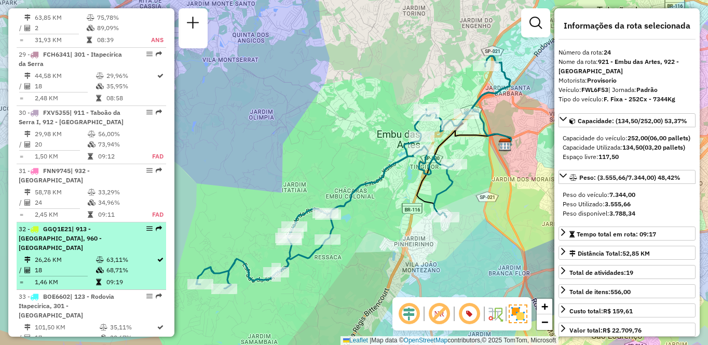
click at [89, 254] on td "26,26 KM" at bounding box center [64, 259] width 61 height 10
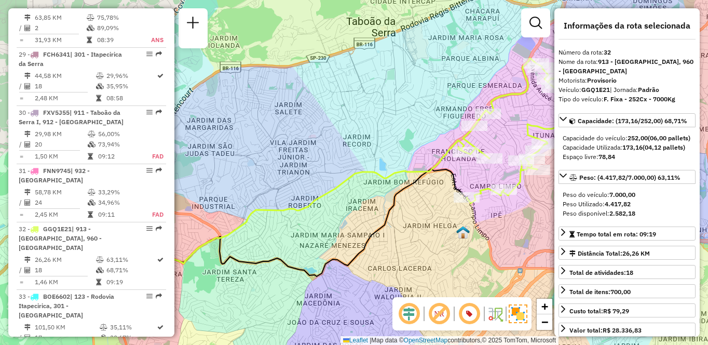
scroll to position [1063, 0]
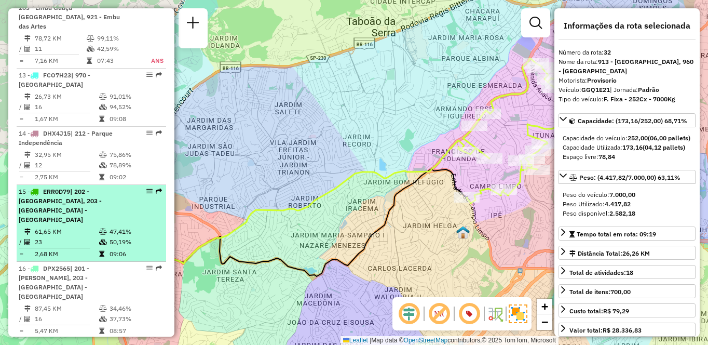
click at [67, 226] on td "61,65 KM" at bounding box center [66, 231] width 64 height 10
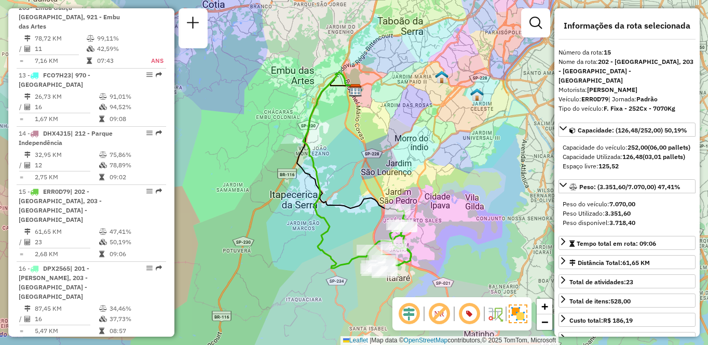
scroll to position [258, 0]
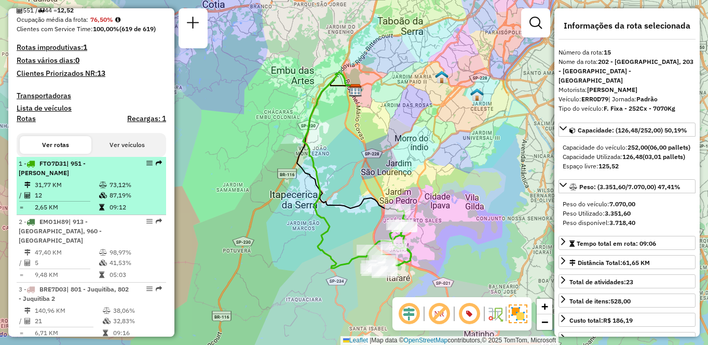
click at [106, 178] on div "1 - FTO7D31 | 951 - Giovane Gronchi" at bounding box center [74, 168] width 110 height 19
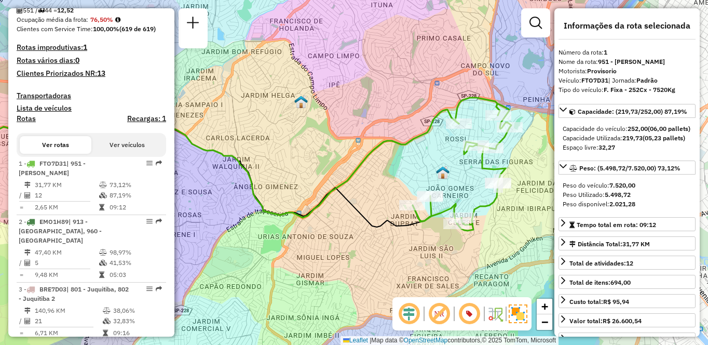
drag, startPoint x: 476, startPoint y: 208, endPoint x: 351, endPoint y: 198, distance: 124.9
click at [351, 198] on icon at bounding box center [193, 166] width 475 height 121
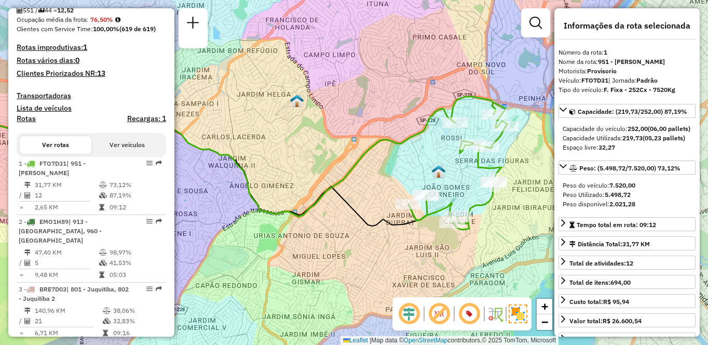
scroll to position [763, 0]
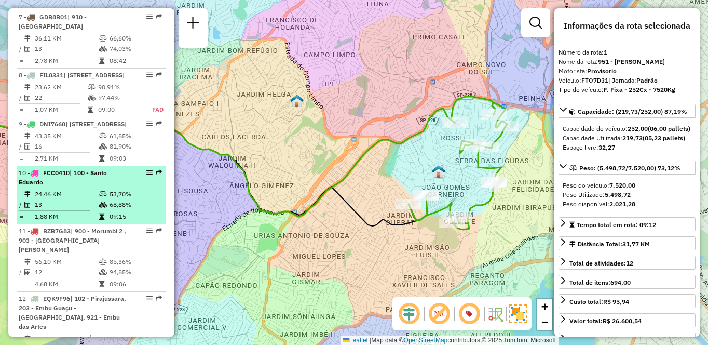
click at [74, 192] on td "24,46 KM" at bounding box center [66, 194] width 64 height 10
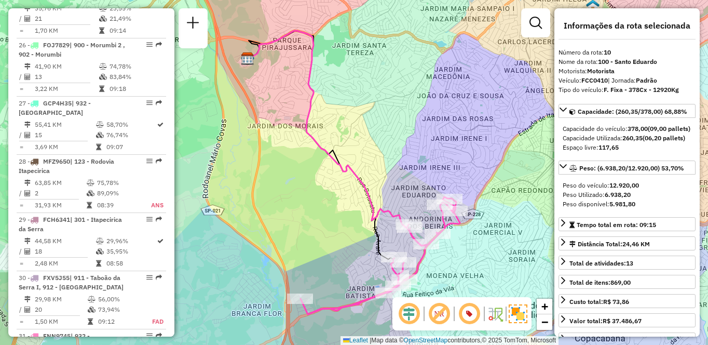
scroll to position [1063, 0]
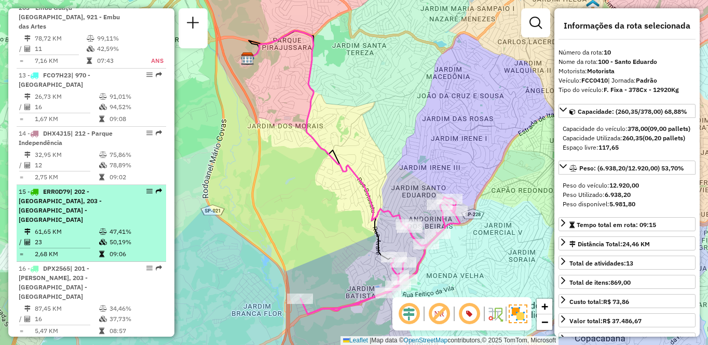
click at [81, 237] on td "23" at bounding box center [66, 242] width 64 height 10
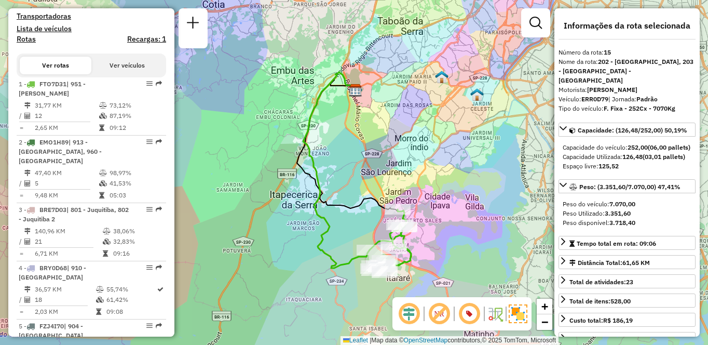
scroll to position [1993, 0]
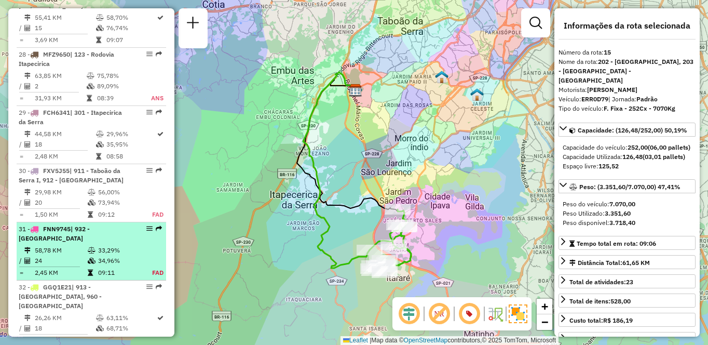
click at [57, 245] on td "58,78 KM" at bounding box center [60, 250] width 53 height 10
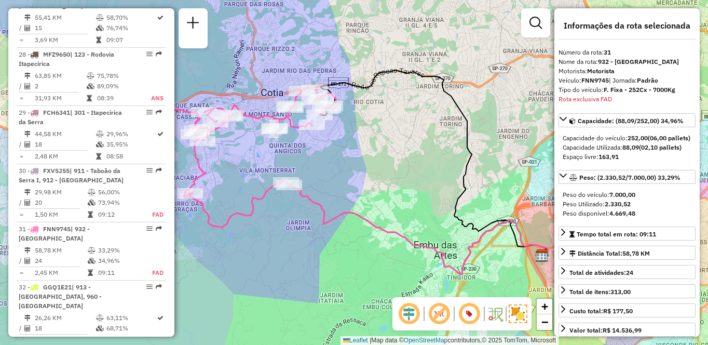
scroll to position [2151, 0]
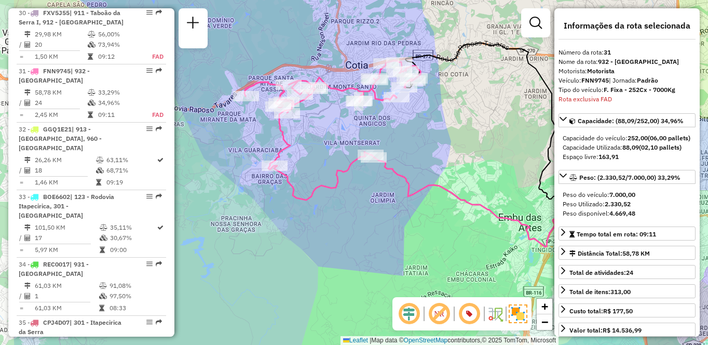
drag, startPoint x: 382, startPoint y: 174, endPoint x: 462, endPoint y: 148, distance: 84.7
click at [462, 148] on div "Janela de atendimento Grade de atendimento Capacidade Transportadoras Veículos …" at bounding box center [354, 172] width 708 height 345
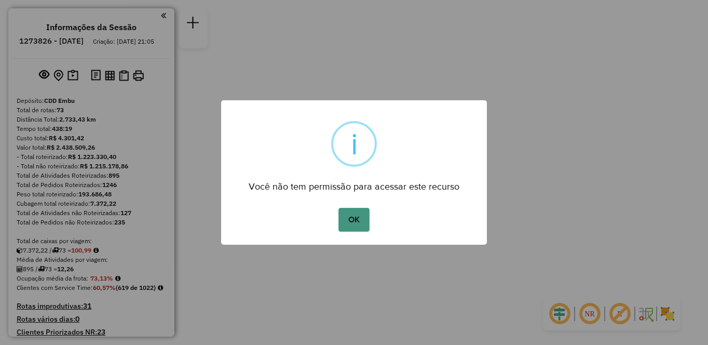
click at [354, 226] on button "OK" at bounding box center [353, 220] width 31 height 24
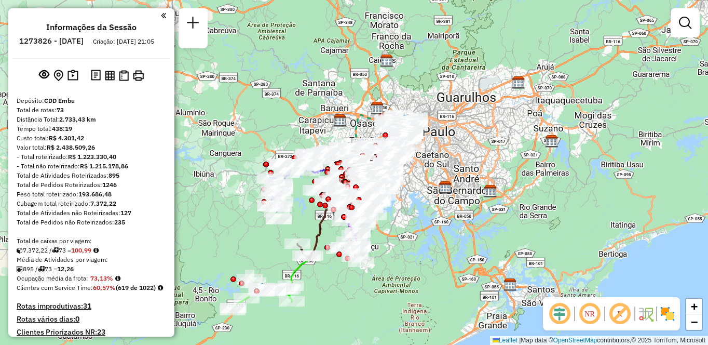
click at [672, 317] on img at bounding box center [667, 313] width 17 height 17
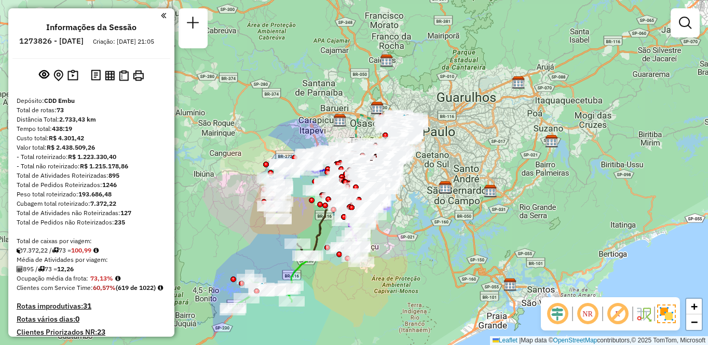
click at [623, 314] on em at bounding box center [617, 313] width 25 height 25
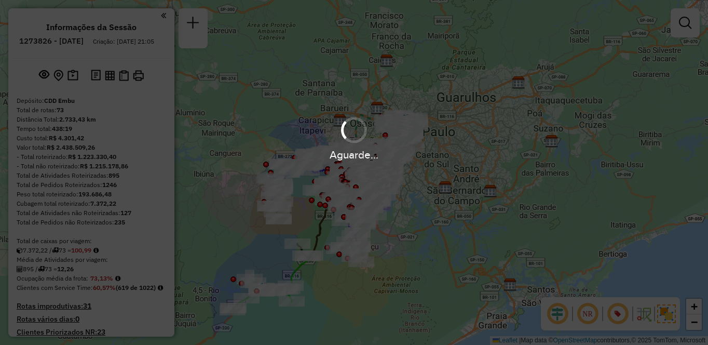
click at [590, 313] on hb-app "Aguarde... Pop-up bloqueado! Seu navegador bloqueou automáticamente a abertura …" at bounding box center [354, 172] width 708 height 345
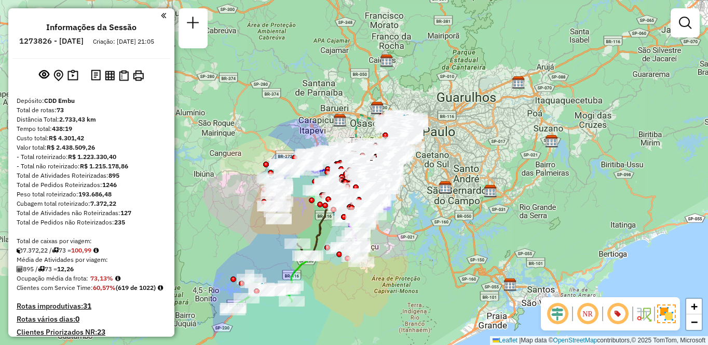
scroll to position [2930, 0]
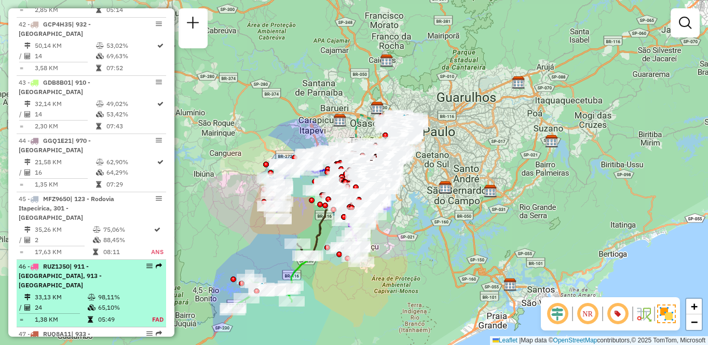
click at [99, 292] on td "98,11%" at bounding box center [119, 297] width 43 height 10
select select "**********"
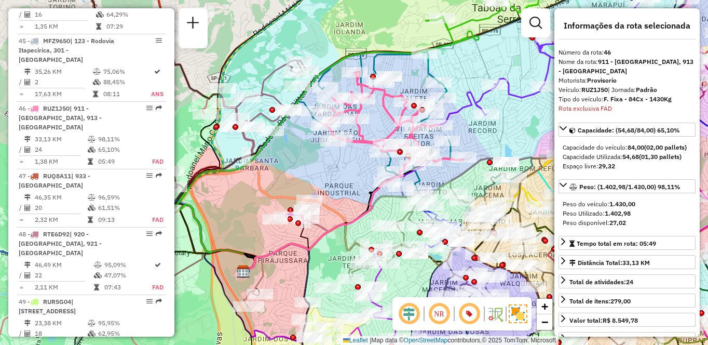
scroll to position [1933, 0]
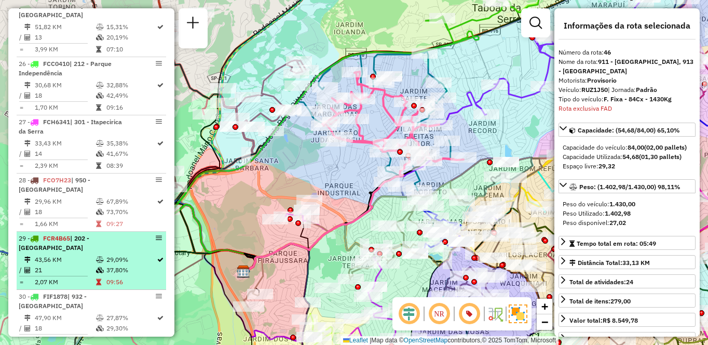
click at [78, 234] on div "29 - FCR4B65 | 202 - [GEOGRAPHIC_DATA]" at bounding box center [74, 243] width 110 height 19
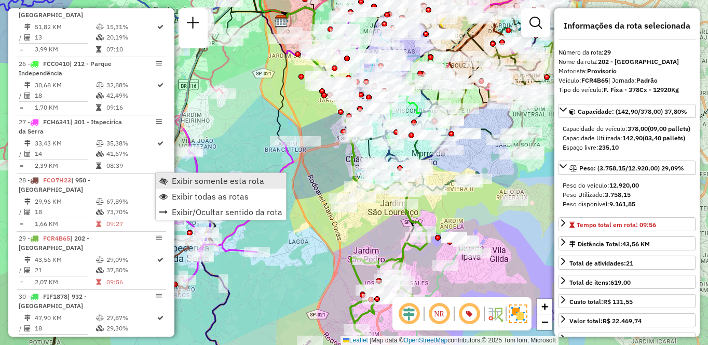
click at [173, 178] on span "Exibir somente esta rota" at bounding box center [218, 180] width 92 height 8
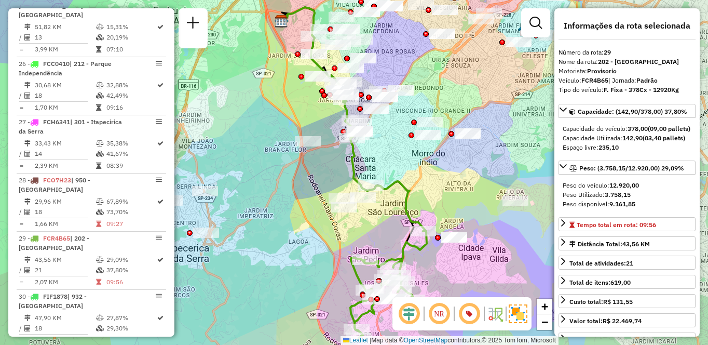
click at [442, 315] on em at bounding box center [439, 313] width 25 height 25
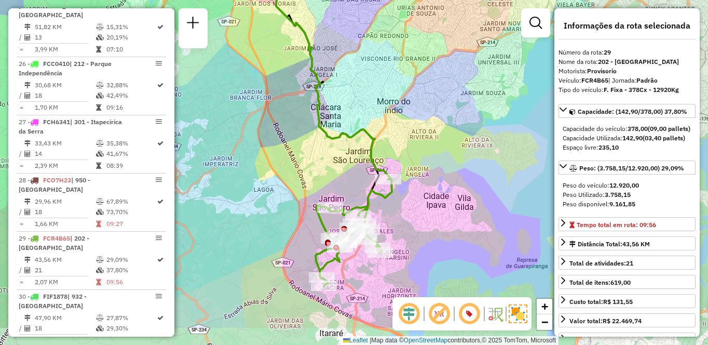
drag, startPoint x: 330, startPoint y: 226, endPoint x: 294, endPoint y: 173, distance: 63.6
click at [294, 173] on div "Janela de atendimento Grade de atendimento Capacidade Transportadoras Veículos …" at bounding box center [354, 172] width 708 height 345
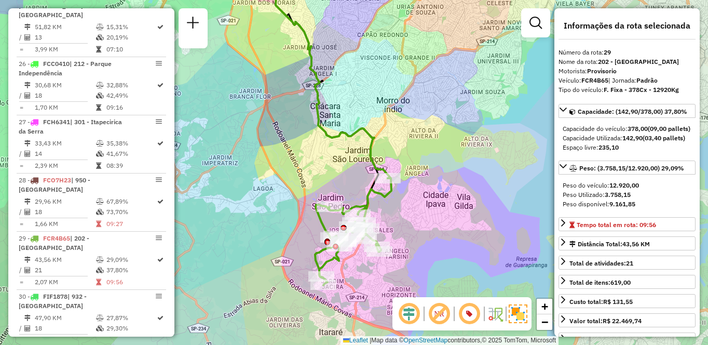
scroll to position [2456, 0]
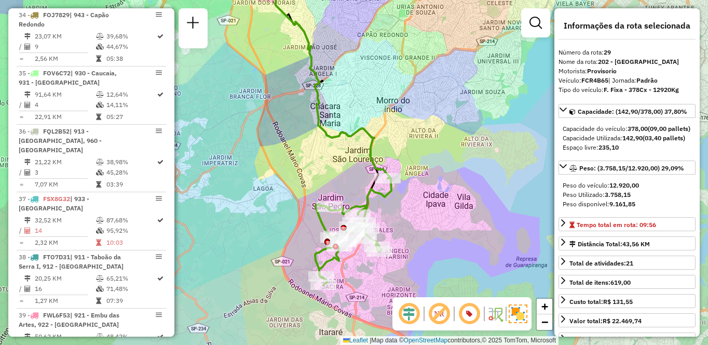
click at [183, 179] on div "Janela de atendimento Grade de atendimento Capacidade Transportadoras Veículos …" at bounding box center [354, 172] width 708 height 345
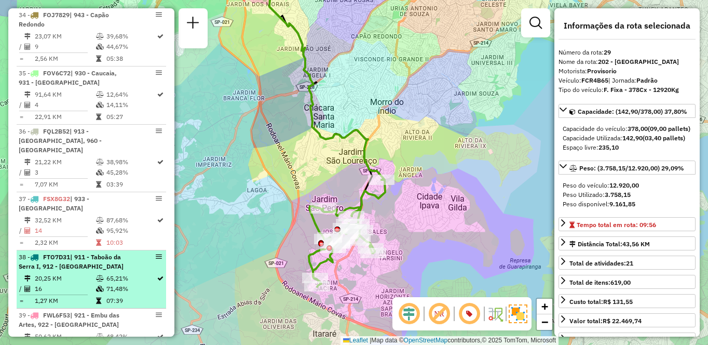
click at [125, 273] on td "65,21%" at bounding box center [131, 278] width 50 height 10
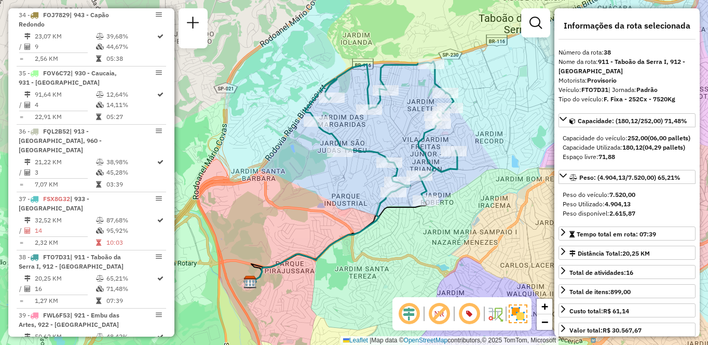
scroll to position [1875, 0]
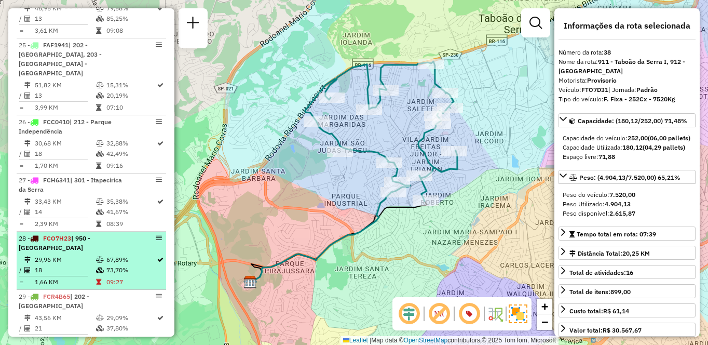
click at [101, 234] on div "28 - FCO7H23 | 950 - [GEOGRAPHIC_DATA]" at bounding box center [74, 243] width 110 height 19
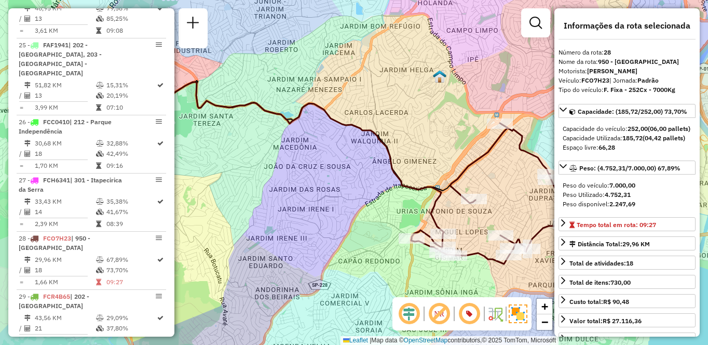
scroll to position [1091, 0]
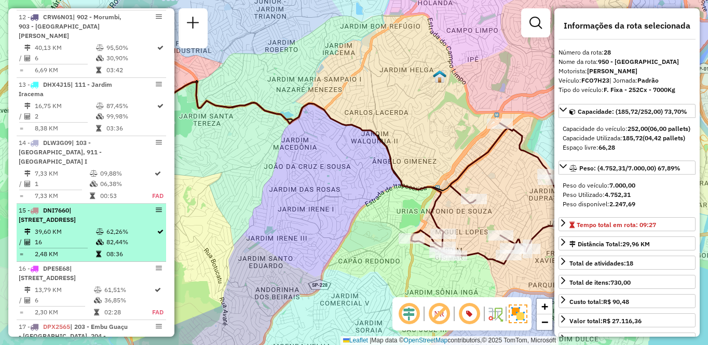
click at [101, 206] on div "15 - DNI7660 | [STREET_ADDRESS]" at bounding box center [74, 215] width 110 height 19
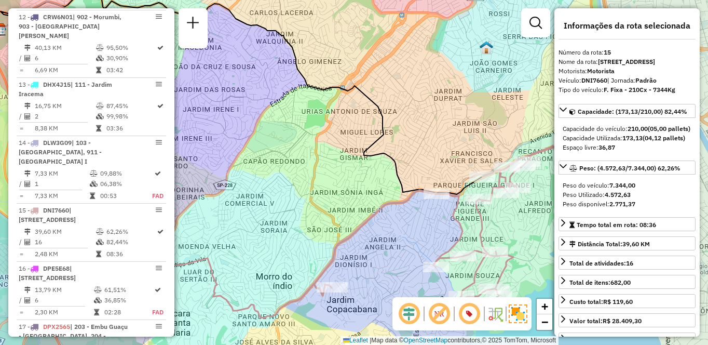
drag, startPoint x: 348, startPoint y: 197, endPoint x: 276, endPoint y: 169, distance: 77.2
click at [276, 169] on div "Janela de atendimento Grade de atendimento Capacidade Transportadoras Veículos …" at bounding box center [354, 172] width 708 height 345
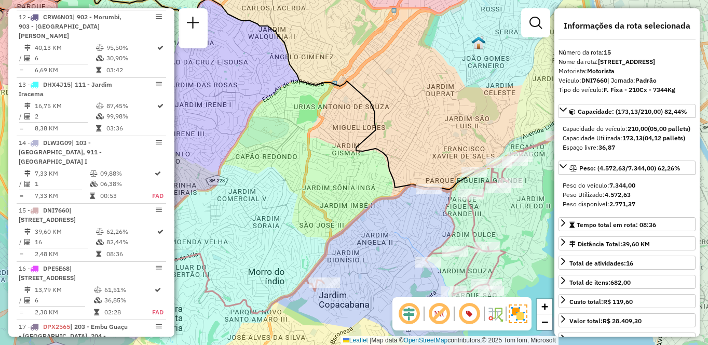
scroll to position [2049, 0]
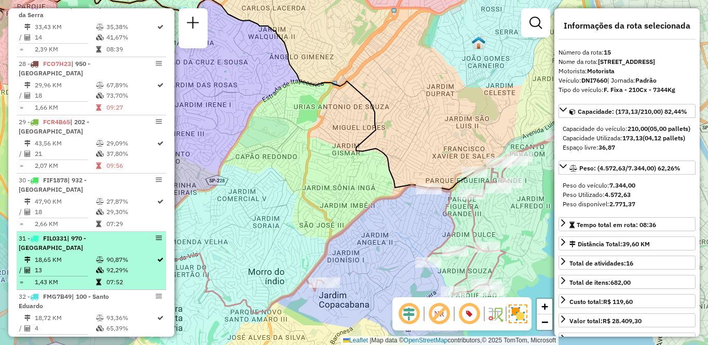
click at [55, 234] on div "31 - FIL0331 | 970 - [GEOGRAPHIC_DATA]" at bounding box center [74, 243] width 110 height 19
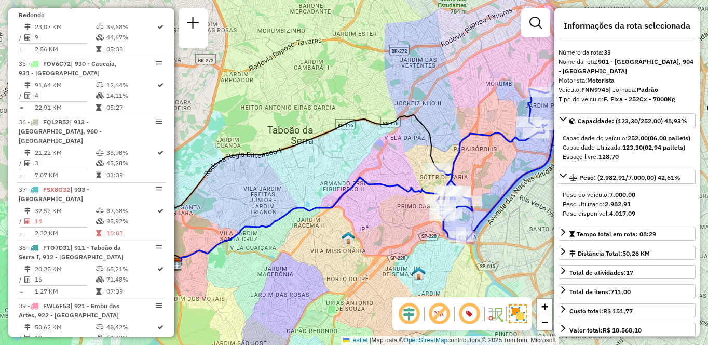
scroll to position [1575, 0]
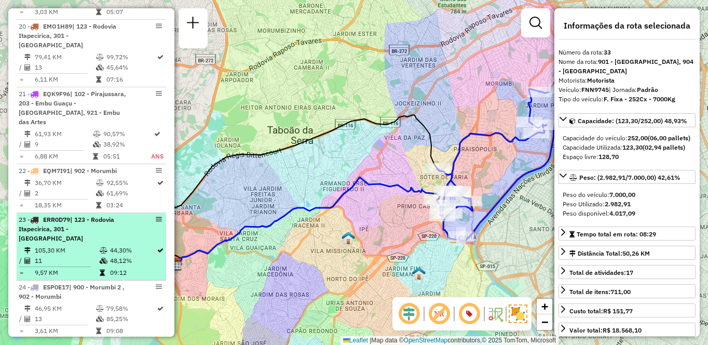
click at [119, 215] on div "23 - ERR0D79 | 123 - Rodovia Itapecirica, 301 - [GEOGRAPHIC_DATA]" at bounding box center [74, 229] width 110 height 28
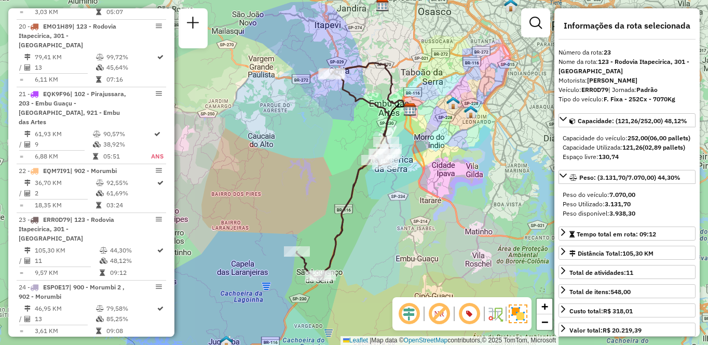
scroll to position [1933, 0]
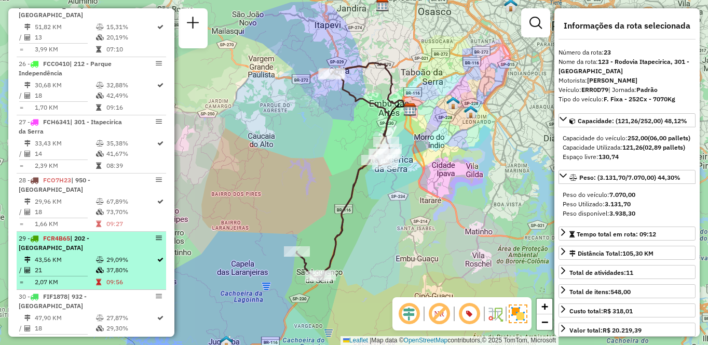
click at [66, 234] on div "29 - FCR4B65 | 202 - [GEOGRAPHIC_DATA]" at bounding box center [74, 243] width 110 height 19
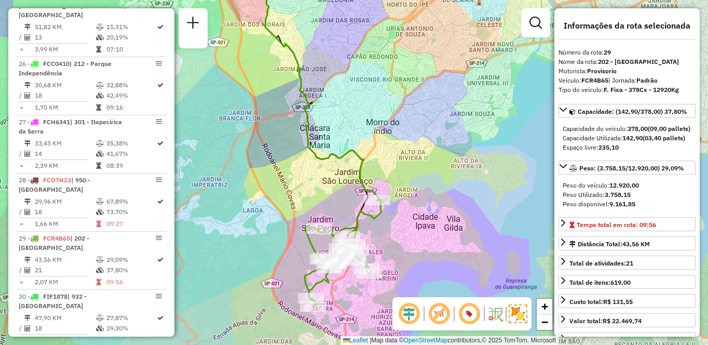
drag, startPoint x: 285, startPoint y: 248, endPoint x: 239, endPoint y: 217, distance: 55.3
click at [239, 217] on div "Janela de atendimento Grade de atendimento Capacidade Transportadoras Veículos …" at bounding box center [354, 172] width 708 height 345
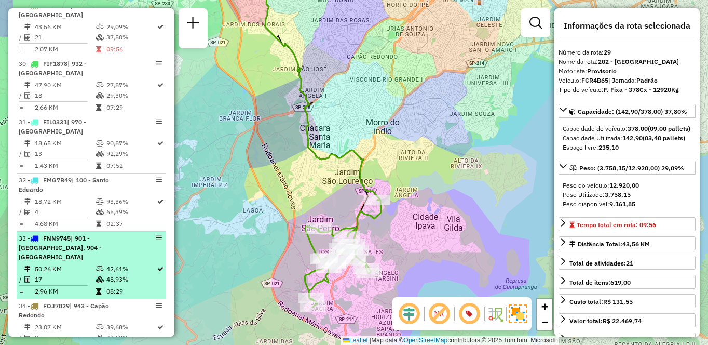
click at [85, 274] on td "17" at bounding box center [64, 279] width 61 height 10
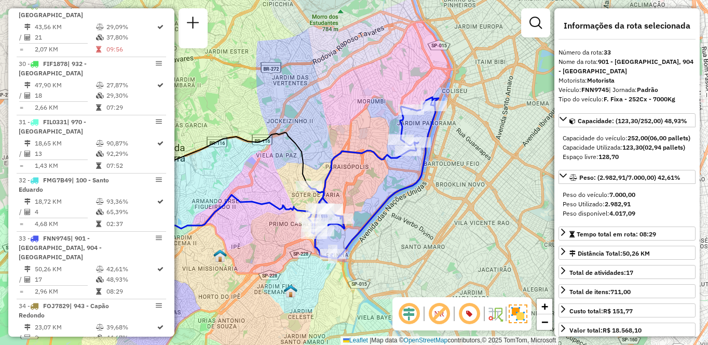
drag, startPoint x: 366, startPoint y: 171, endPoint x: 238, endPoint y: 189, distance: 129.4
click at [238, 189] on div "Janela de atendimento Grade de atendimento Capacidade Transportadoras Veículos …" at bounding box center [354, 172] width 708 height 345
